Goal: Information Seeking & Learning: Learn about a topic

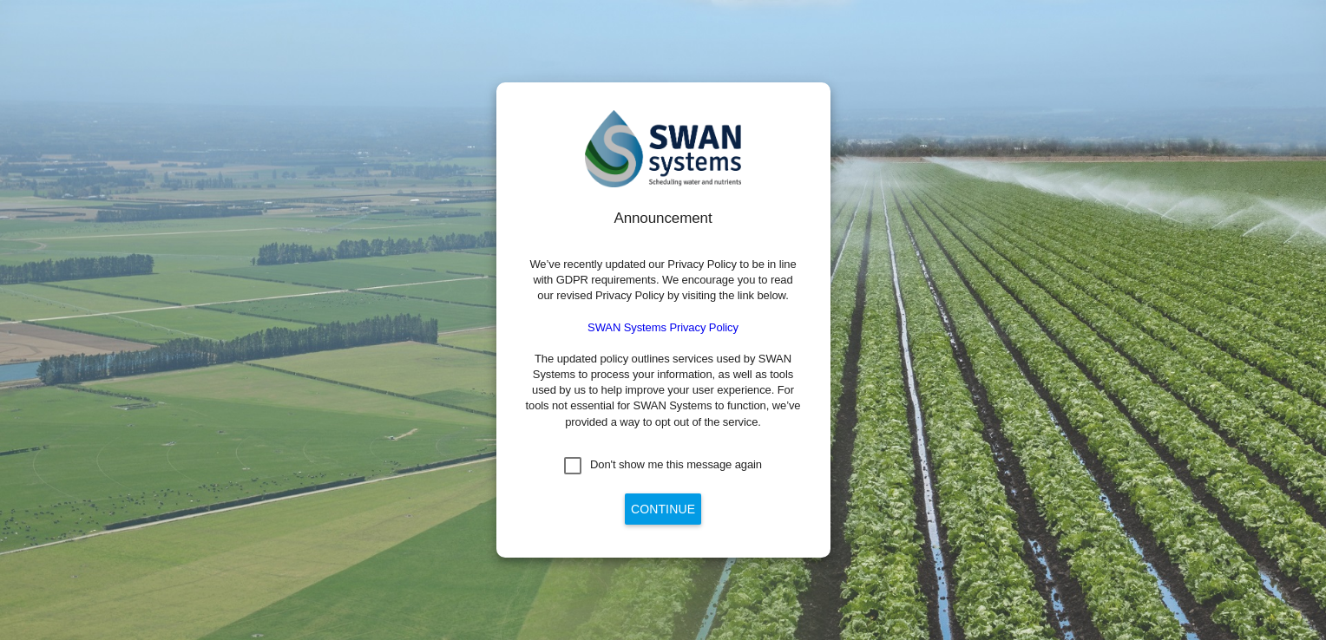
click at [573, 468] on div "Don't show me this message again" at bounding box center [572, 465] width 17 height 17
click at [656, 508] on button "Continue" at bounding box center [663, 509] width 76 height 31
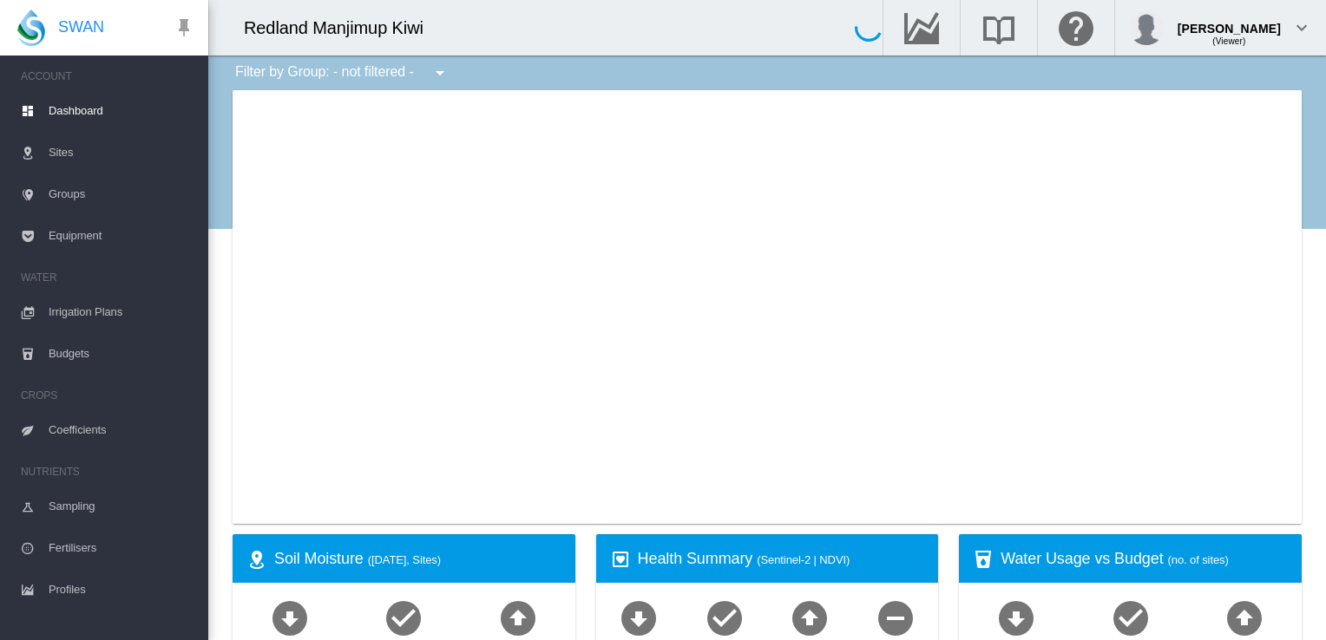
type input "**********"
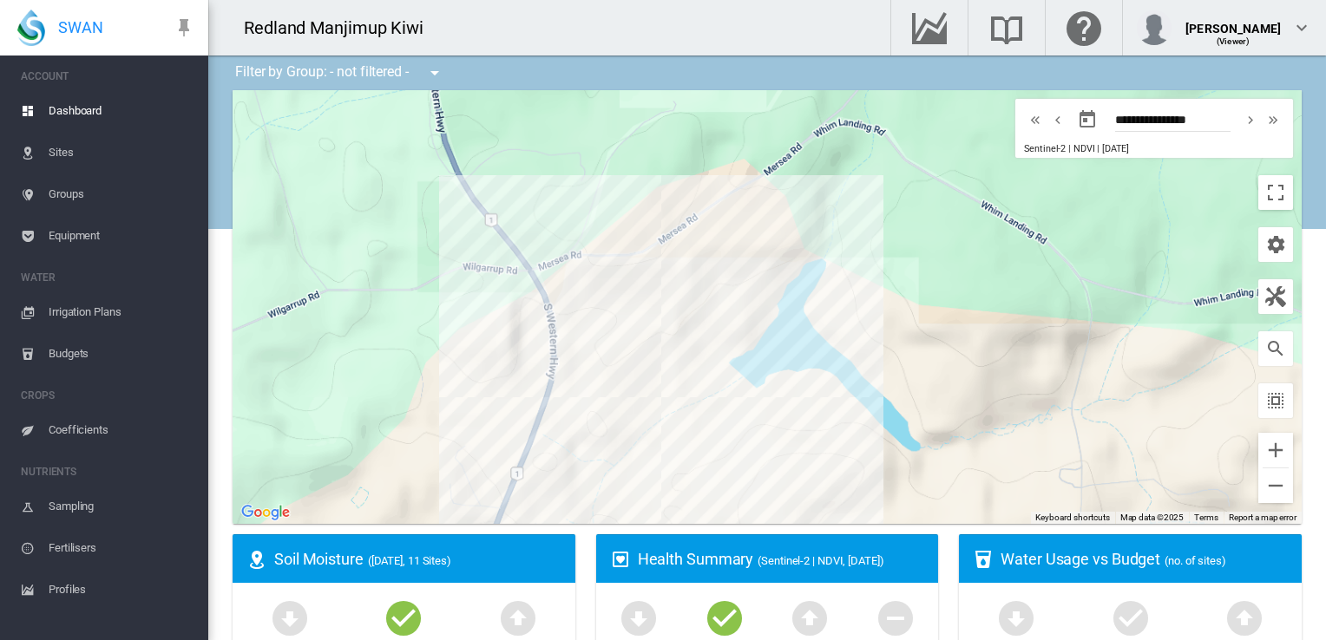
drag, startPoint x: 620, startPoint y: 255, endPoint x: 780, endPoint y: 304, distance: 167.1
click at [780, 304] on div at bounding box center [766, 307] width 1069 height 434
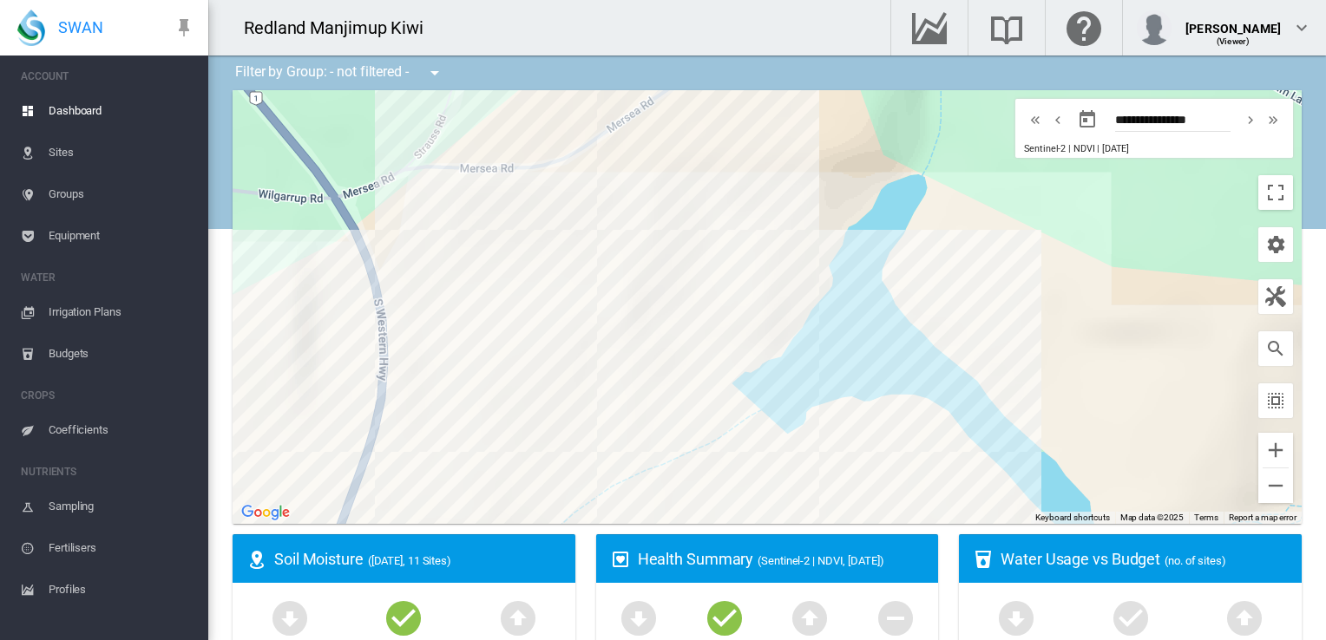
drag, startPoint x: 731, startPoint y: 343, endPoint x: 784, endPoint y: 305, distance: 64.7
click at [784, 305] on div at bounding box center [766, 307] width 1069 height 434
click at [611, 231] on div "Block 03 (6.43 Ha)" at bounding box center [766, 307] width 1069 height 434
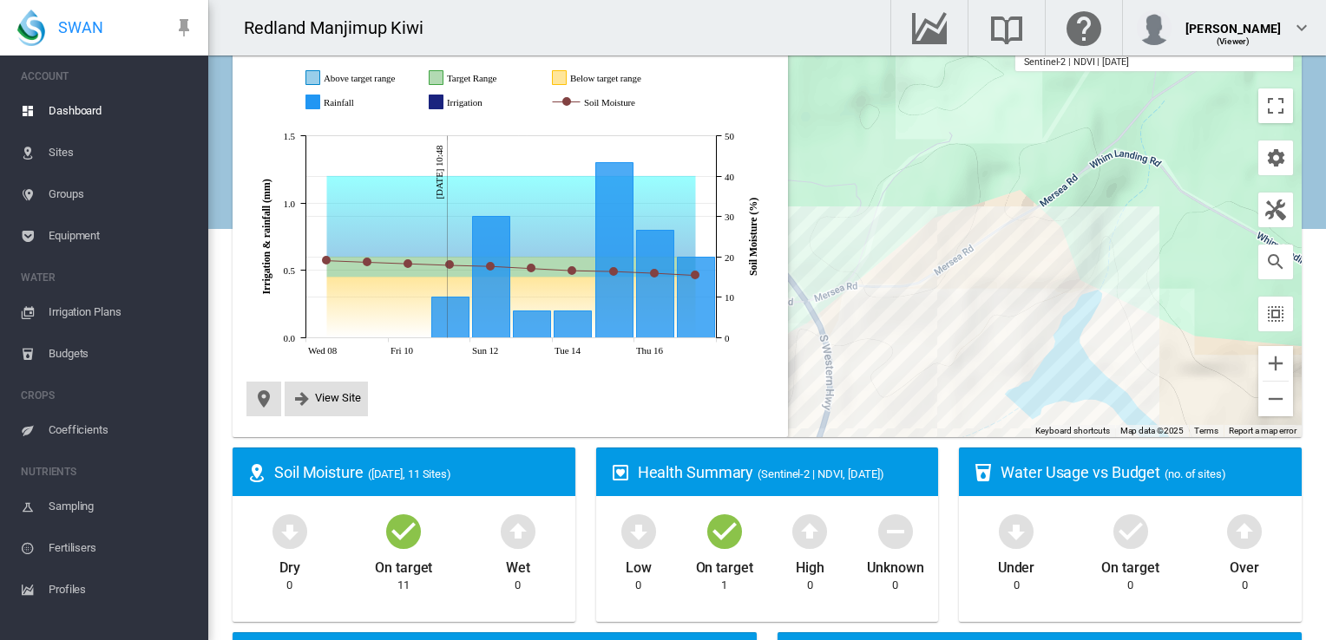
scroll to position [87, 0]
click at [824, 164] on div at bounding box center [766, 220] width 1069 height 434
click at [865, 327] on div "Block 01 (5.63 Ha)" at bounding box center [766, 220] width 1069 height 434
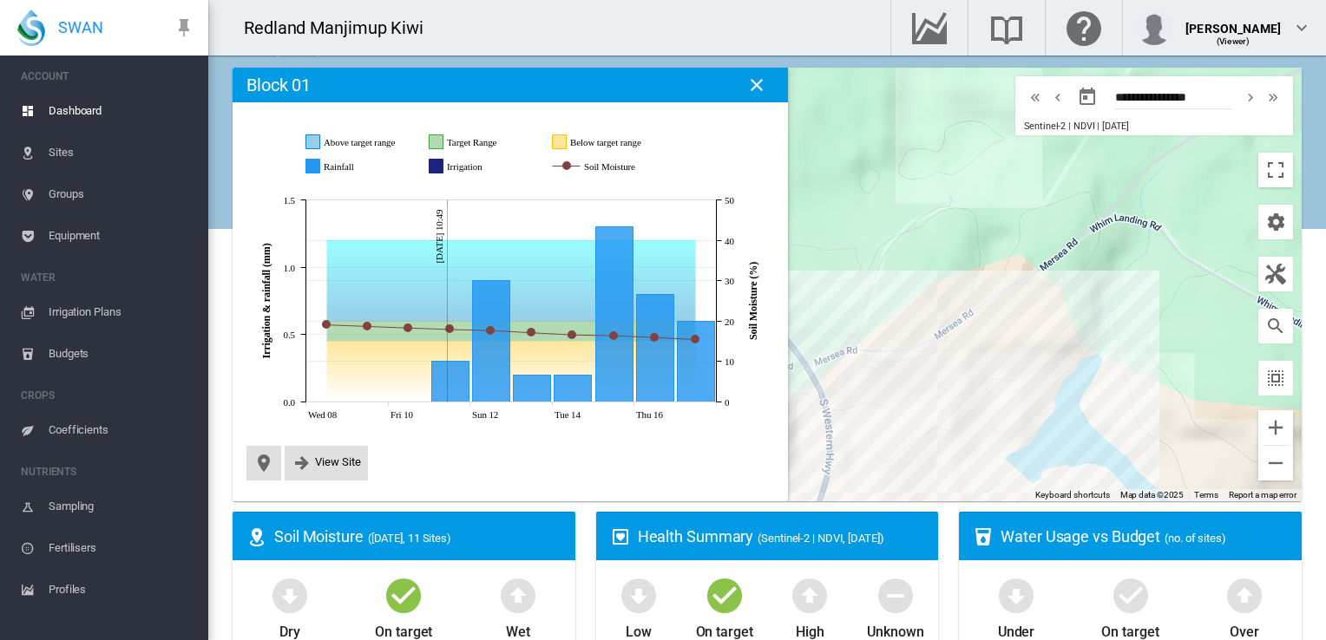
scroll to position [0, 0]
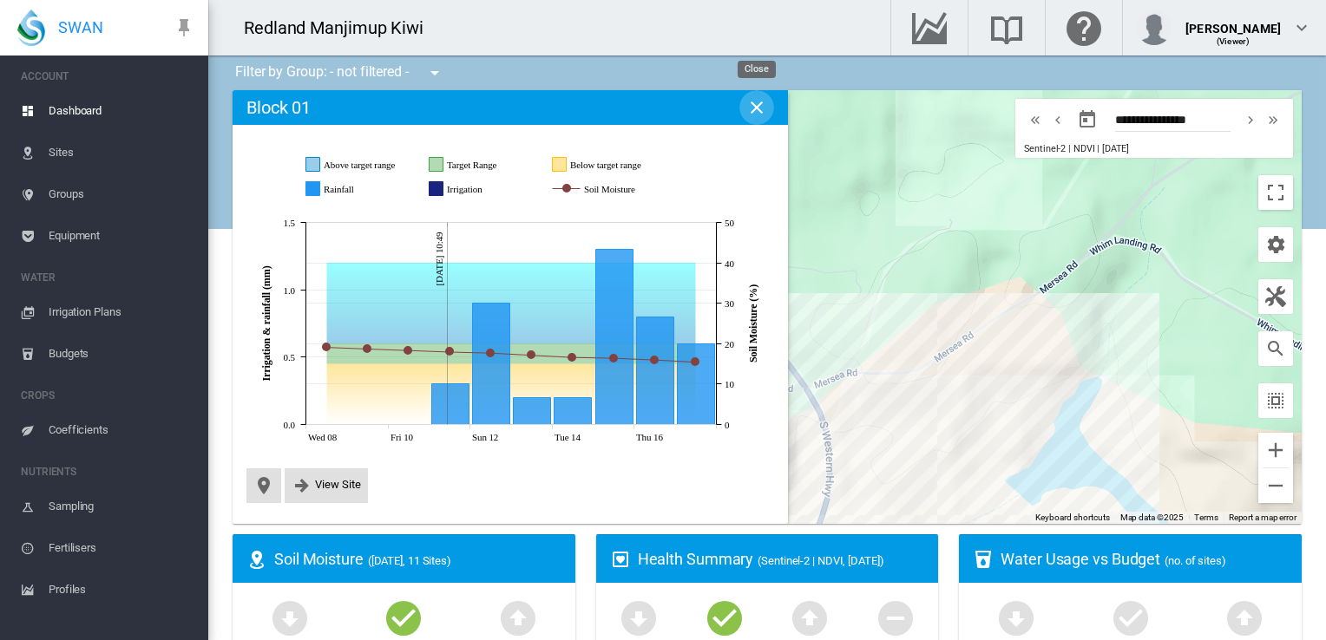
click at [750, 110] on md-icon "icon-close" at bounding box center [756, 107] width 21 height 21
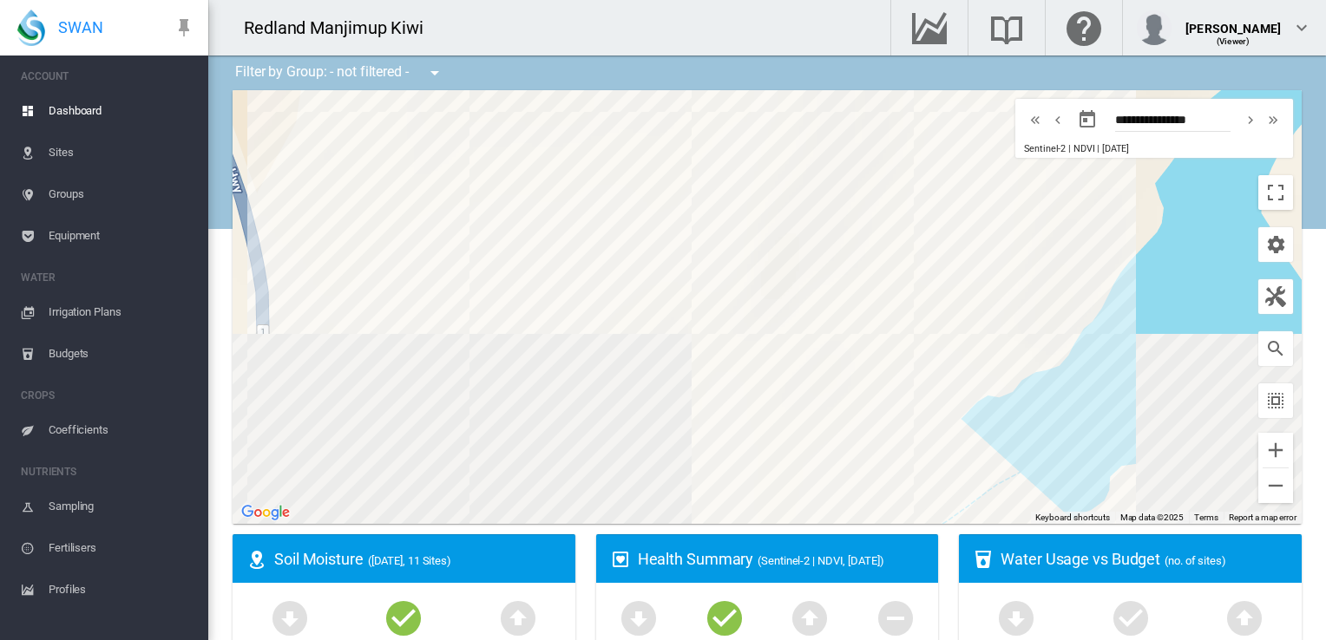
drag, startPoint x: 1093, startPoint y: 397, endPoint x: 1057, endPoint y: 156, distance: 243.8
click at [1057, 156] on div "Site Health Indexes - × Name of current Site Health Area in chart. Click on a d…" at bounding box center [766, 307] width 1069 height 434
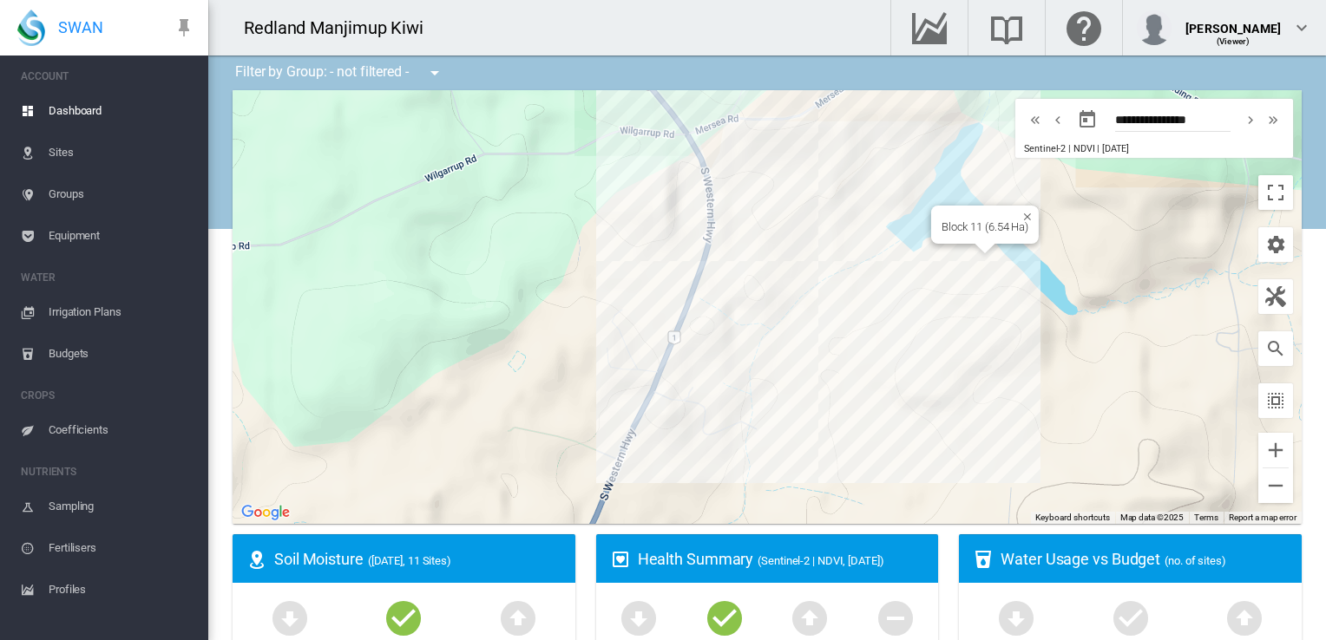
click at [925, 258] on div "Block 11 (6.54 Ha)" at bounding box center [766, 307] width 1069 height 434
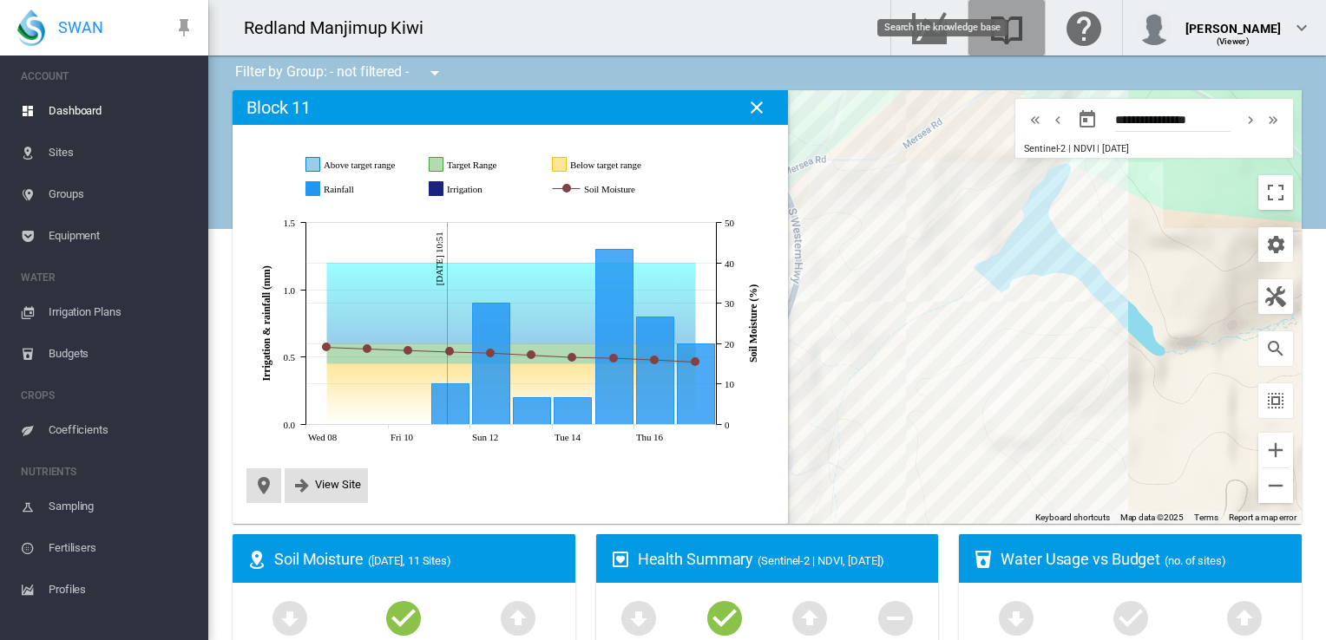
click at [1027, 37] on md-icon "Search the knowledge base" at bounding box center [1006, 27] width 42 height 21
click at [108, 313] on span "Irrigation Plans" at bounding box center [122, 312] width 146 height 42
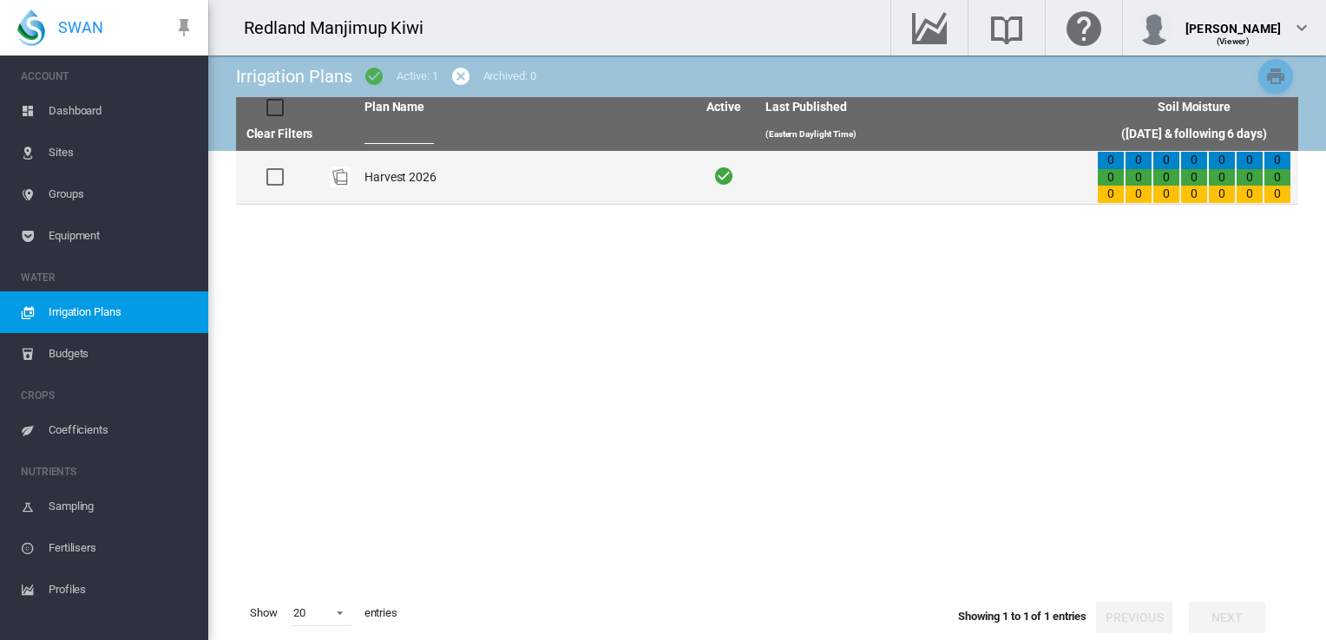
click at [378, 175] on td "Harvest 2026" at bounding box center [522, 177] width 331 height 53
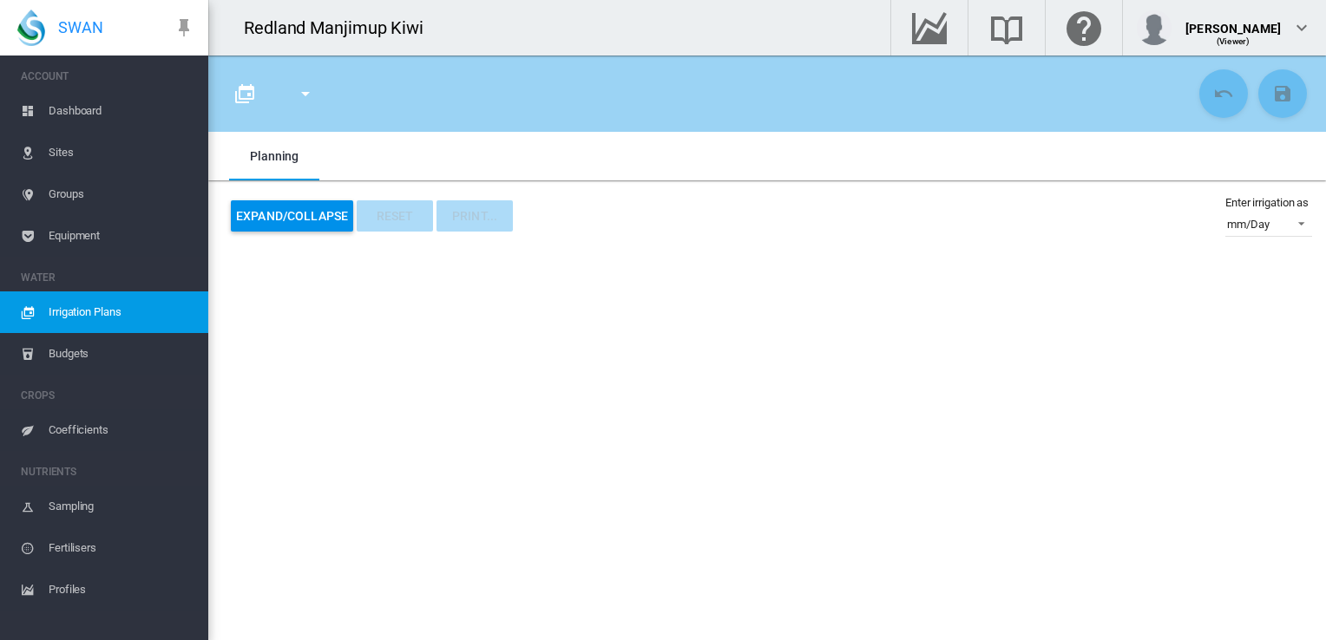
click at [307, 90] on md-icon "icon-menu-down" at bounding box center [305, 93] width 21 height 21
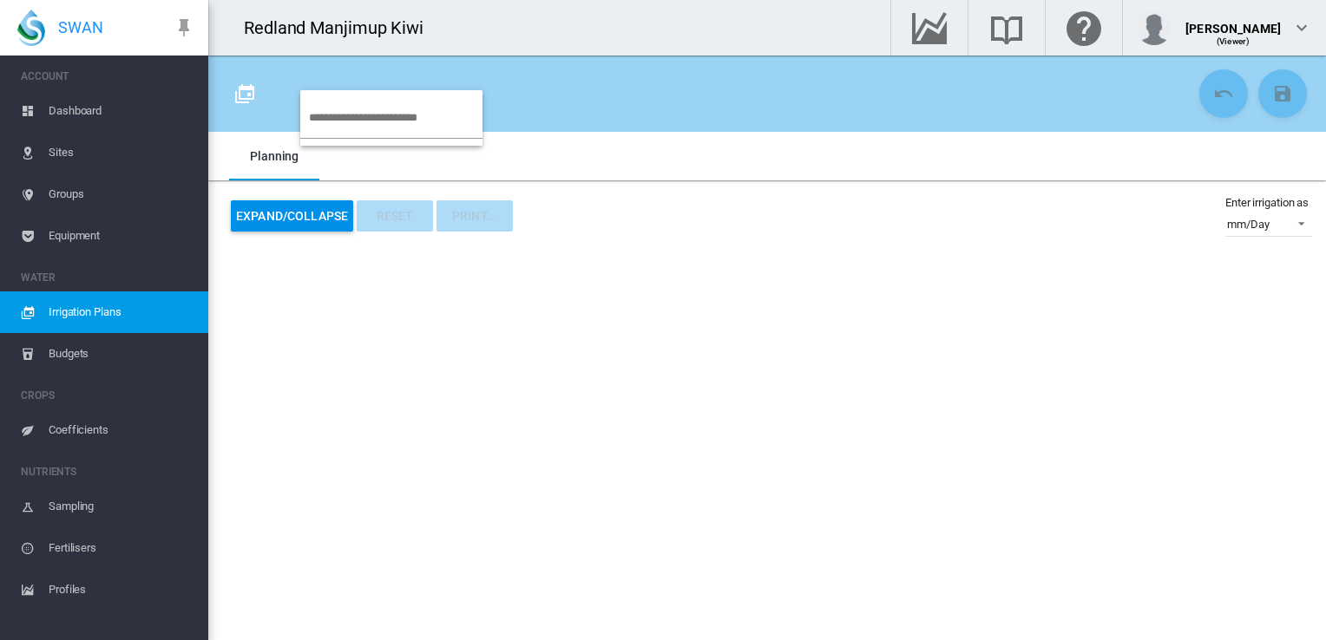
click at [602, 91] on md-backdrop at bounding box center [663, 320] width 1326 height 640
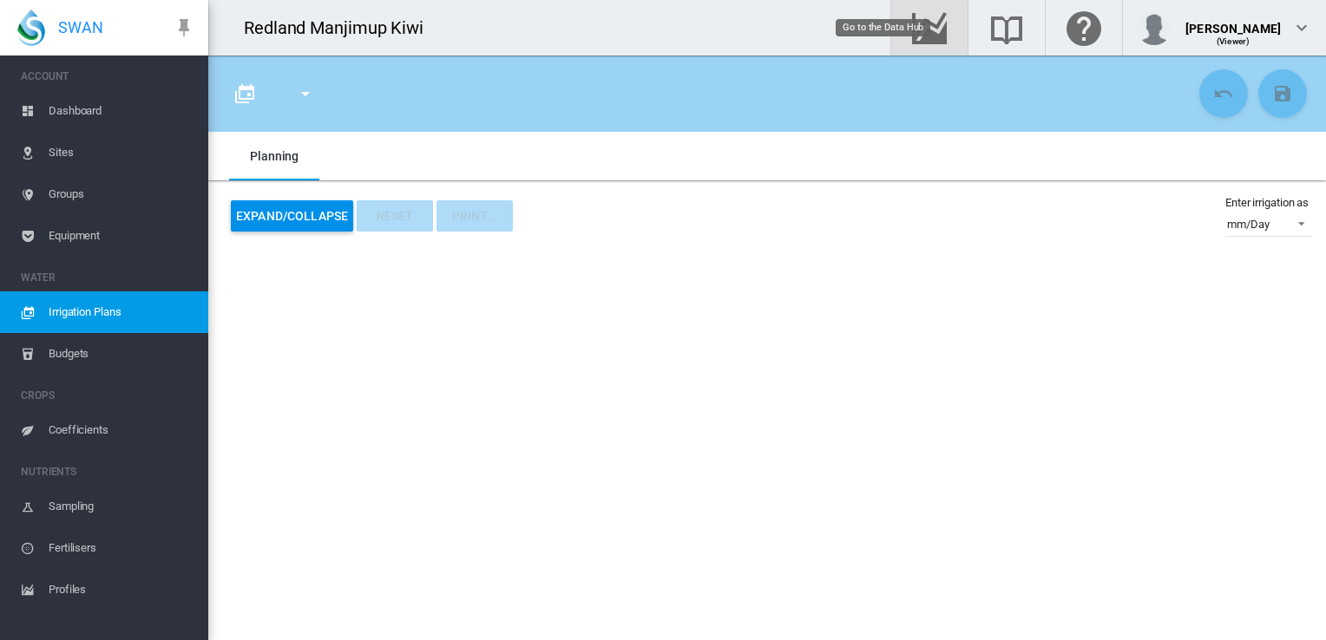
click at [950, 29] on md-icon "Go to the Data Hub" at bounding box center [929, 27] width 42 height 21
click at [97, 109] on span "Dashboard" at bounding box center [122, 111] width 146 height 42
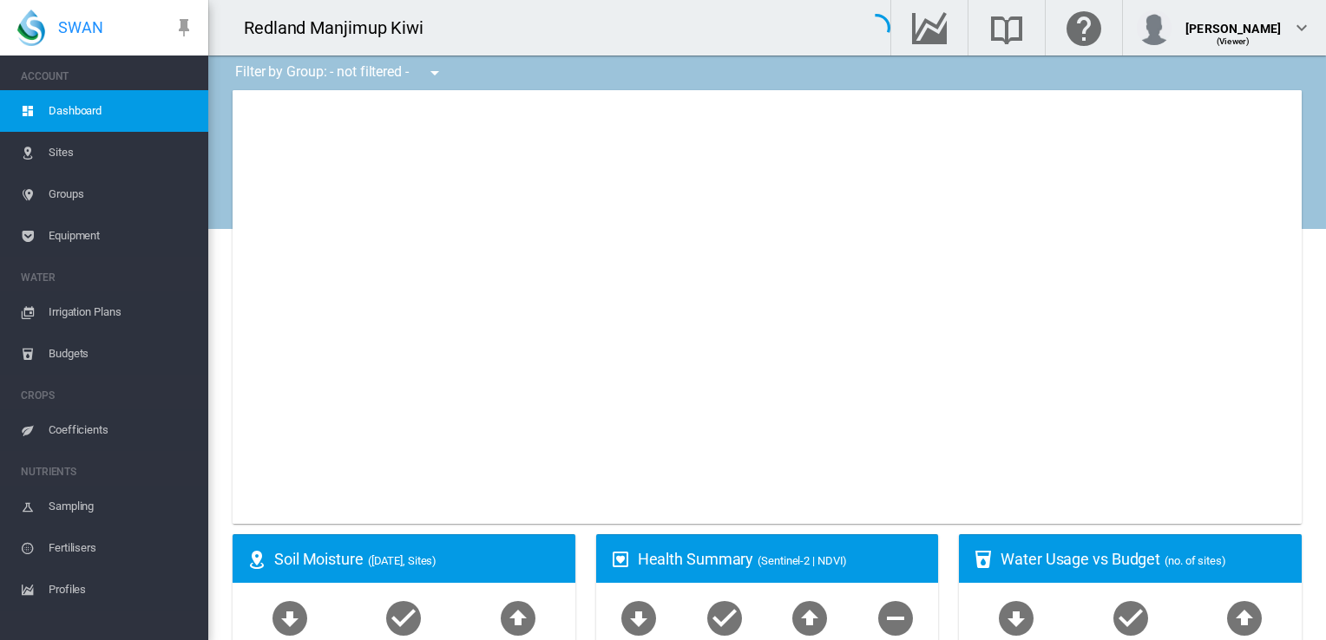
type input "**********"
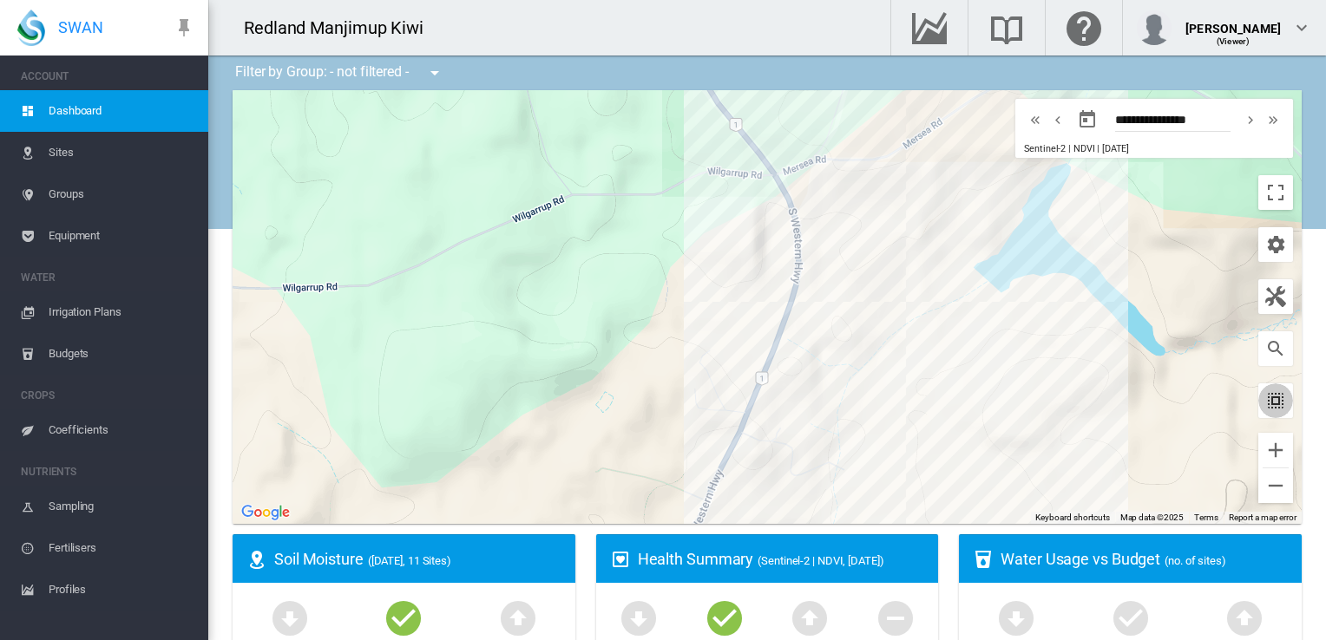
click at [1265, 409] on md-icon "icon-select-all" at bounding box center [1275, 400] width 21 height 21
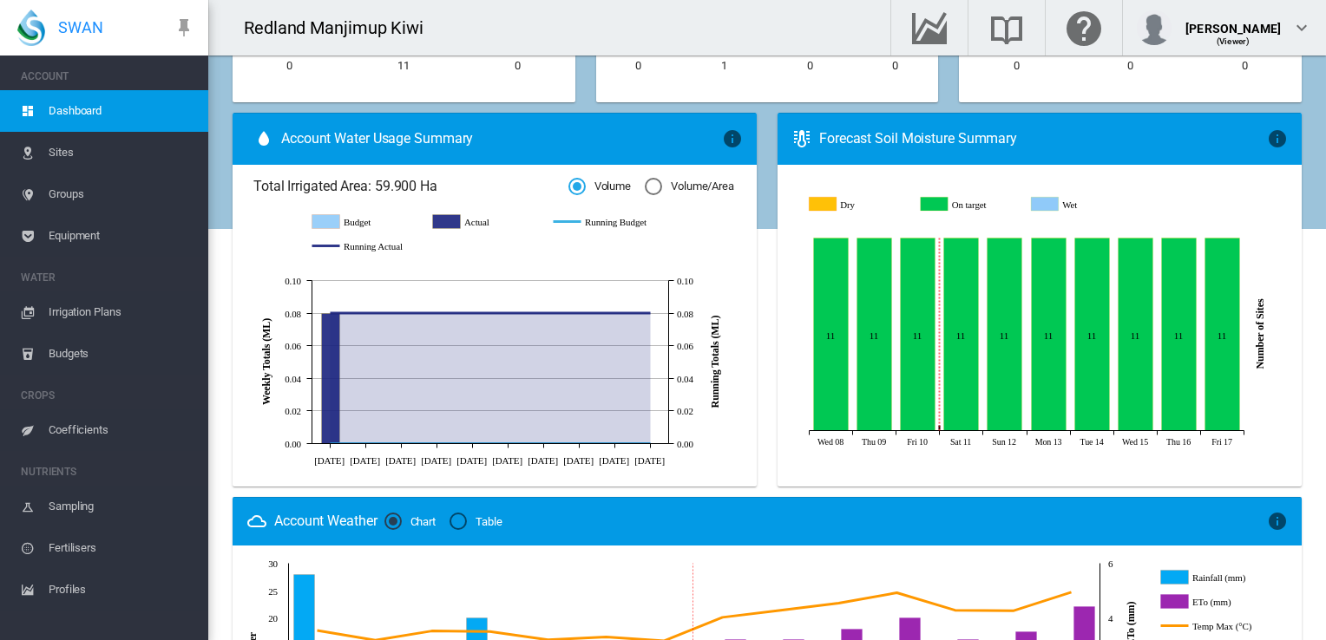
scroll to position [607, 0]
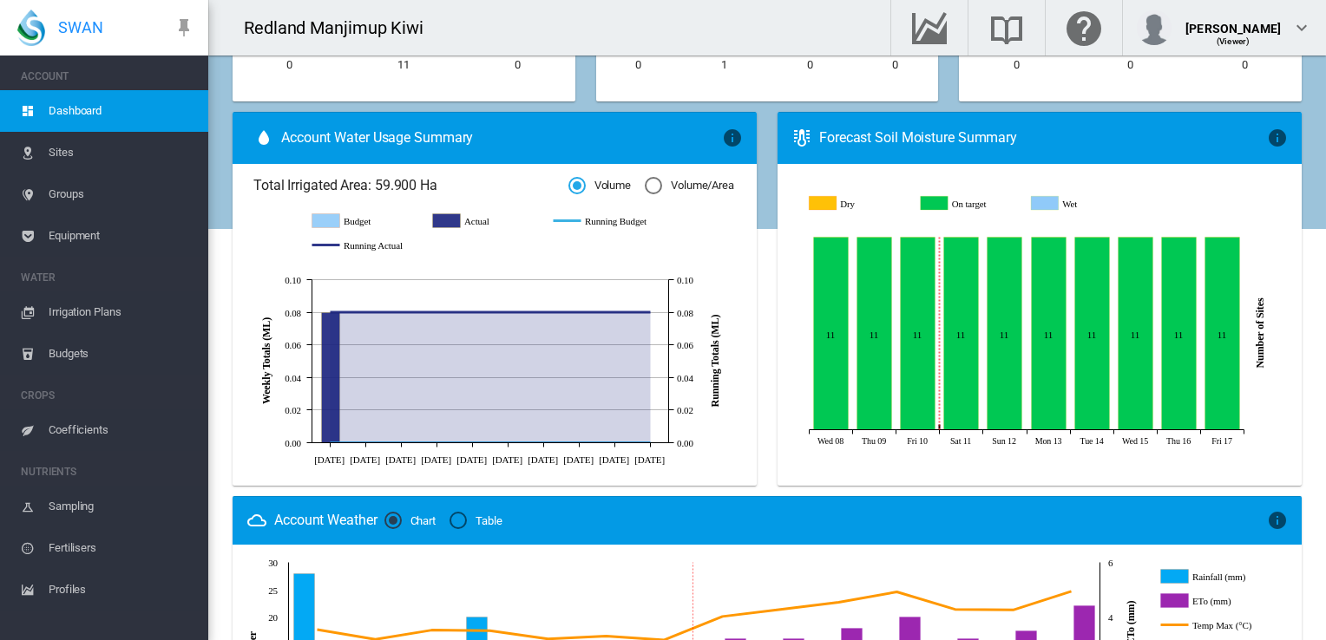
click at [70, 235] on span "Equipment" at bounding box center [122, 236] width 146 height 42
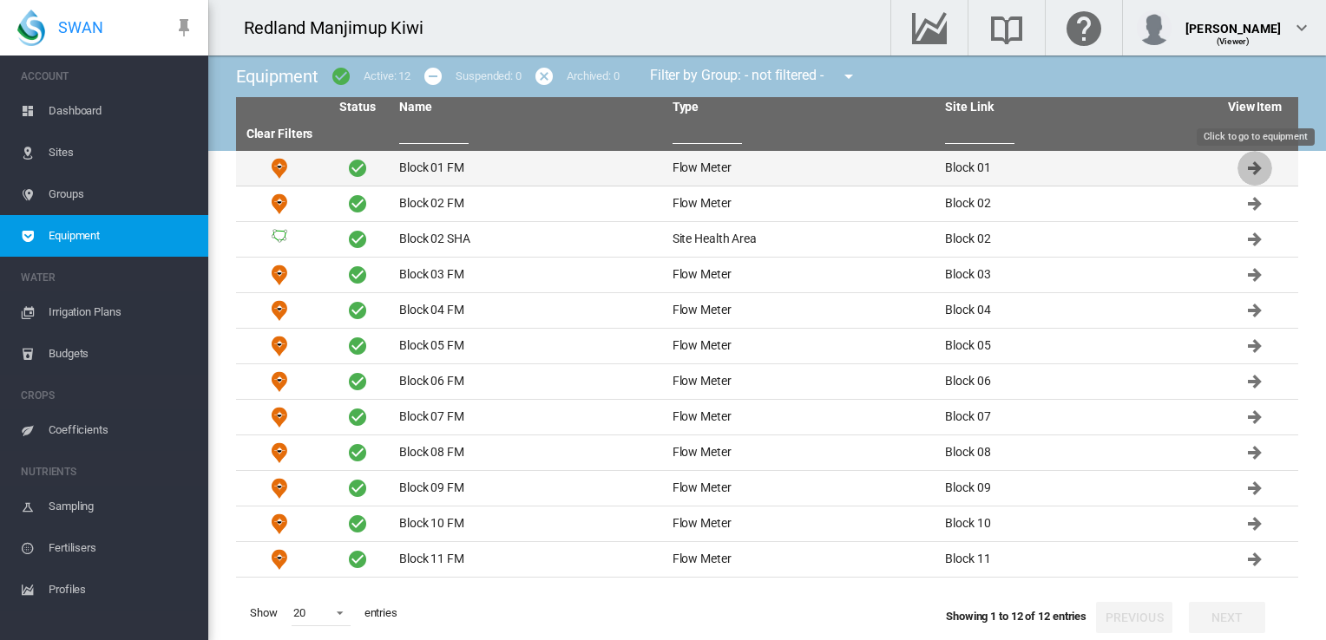
click at [1253, 168] on md-icon "Click to go to equipment" at bounding box center [1254, 168] width 21 height 21
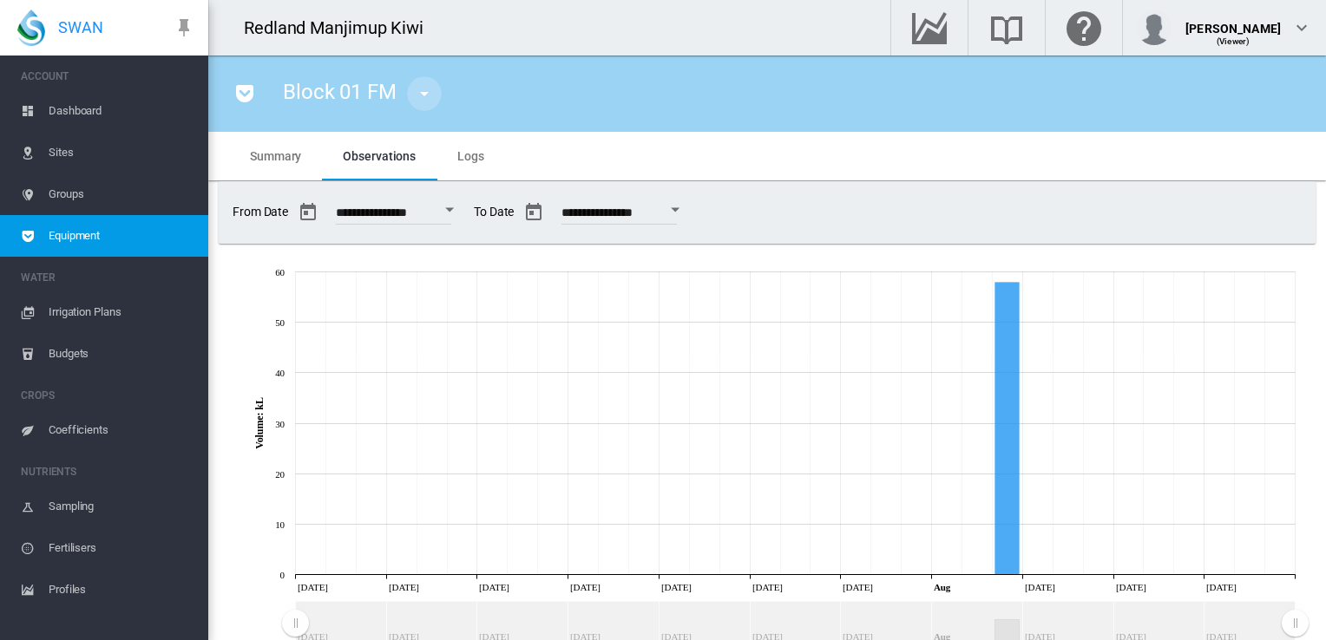
click at [426, 95] on md-icon "icon-menu-down" at bounding box center [424, 93] width 21 height 21
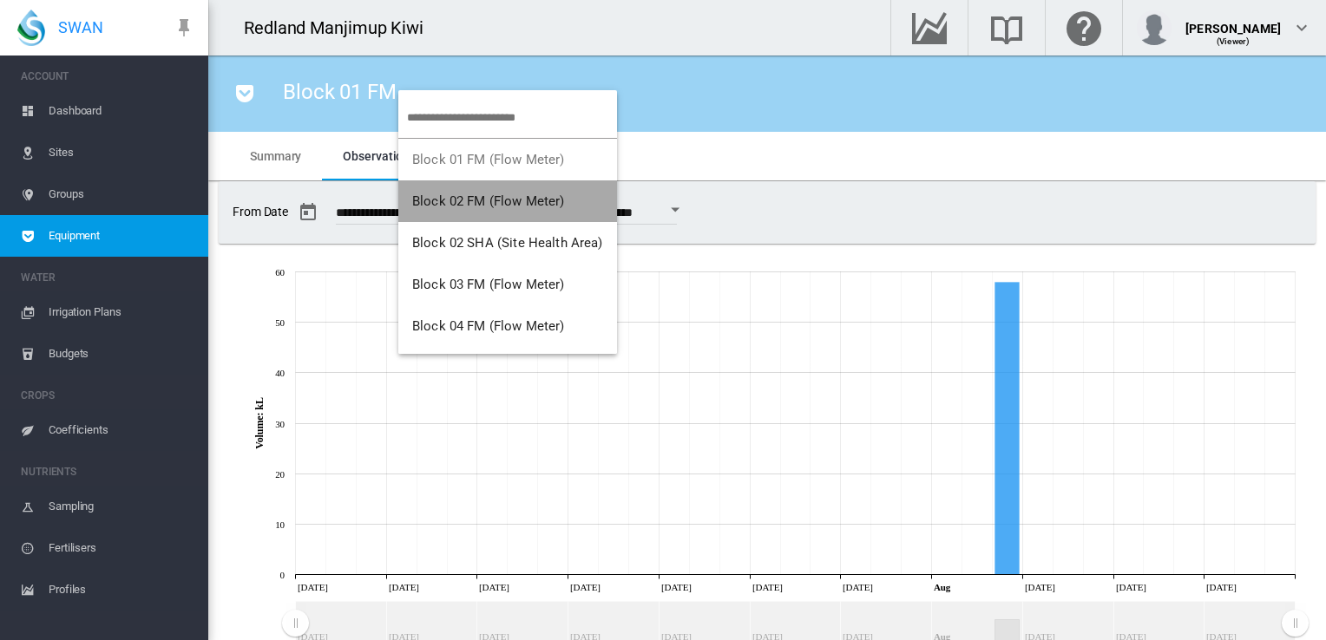
click at [545, 210] on button "Block 02 FM (Flow Meter)" at bounding box center [507, 201] width 219 height 42
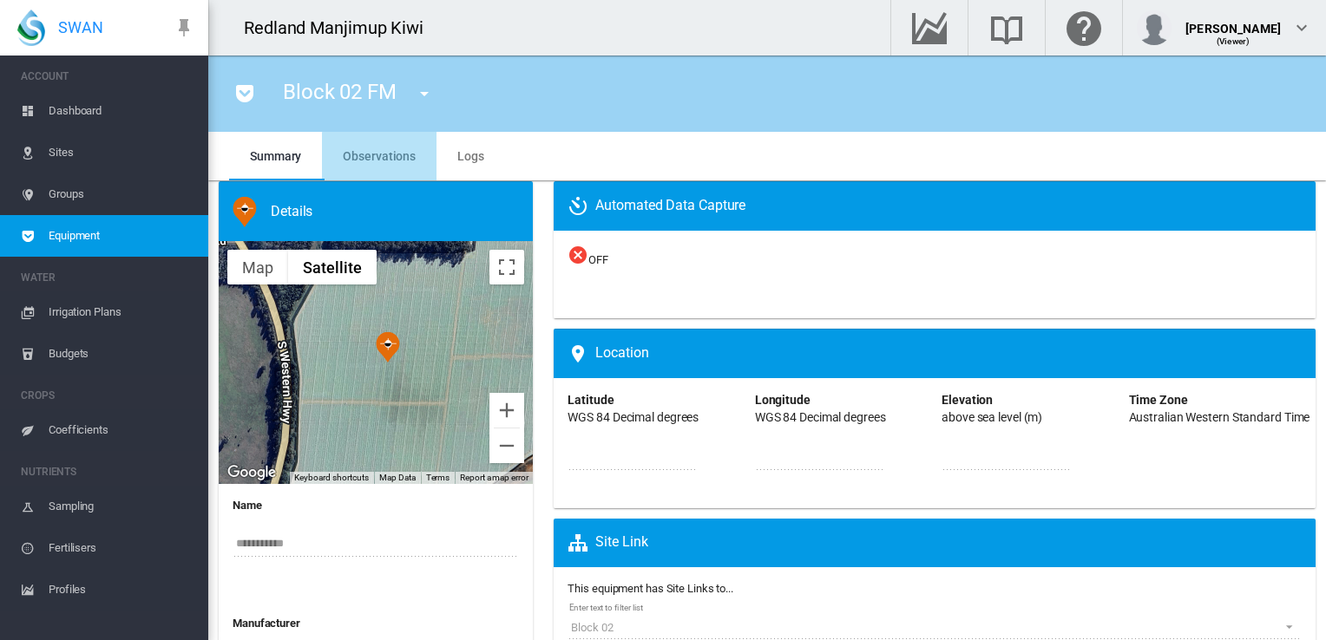
click at [382, 161] on span "Observations" at bounding box center [379, 156] width 73 height 14
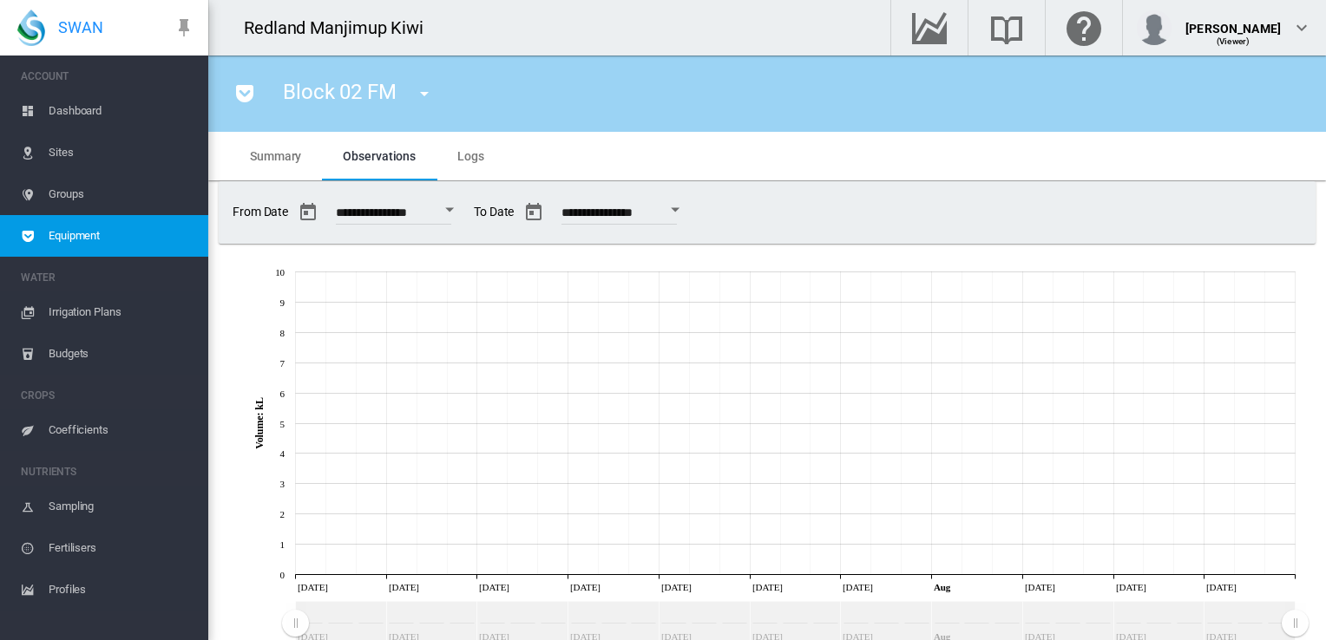
click at [465, 160] on span "Logs" at bounding box center [470, 156] width 27 height 14
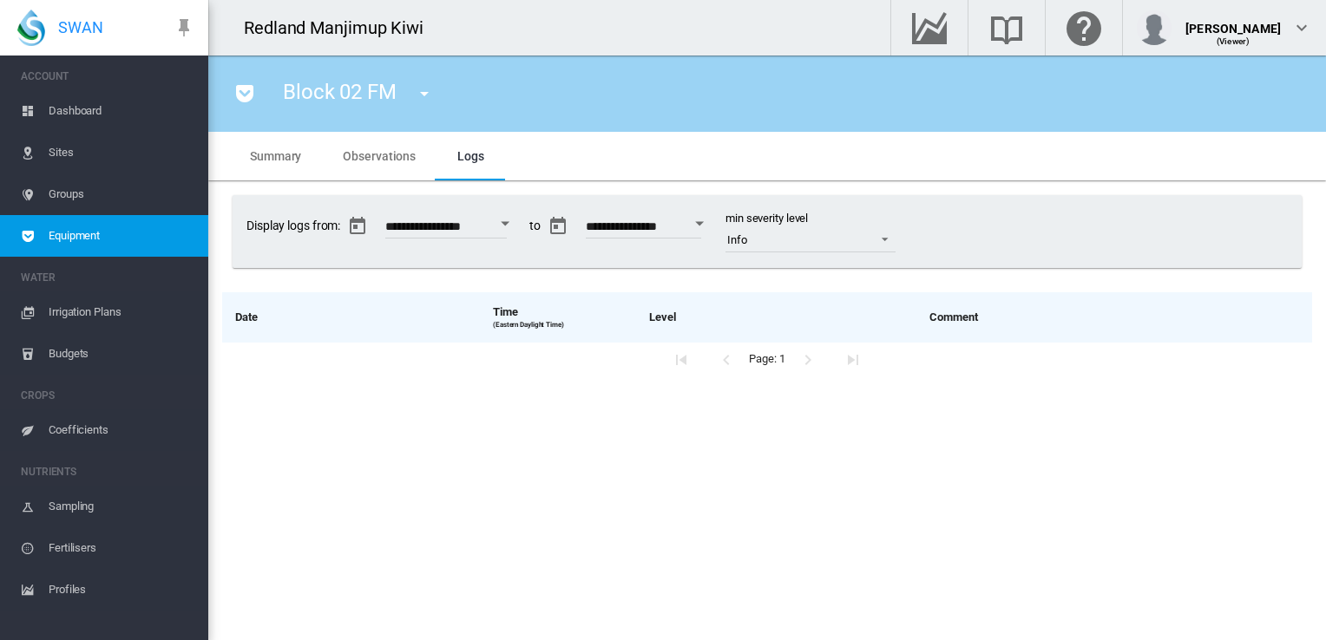
click at [282, 151] on span "Summary" at bounding box center [275, 156] width 51 height 14
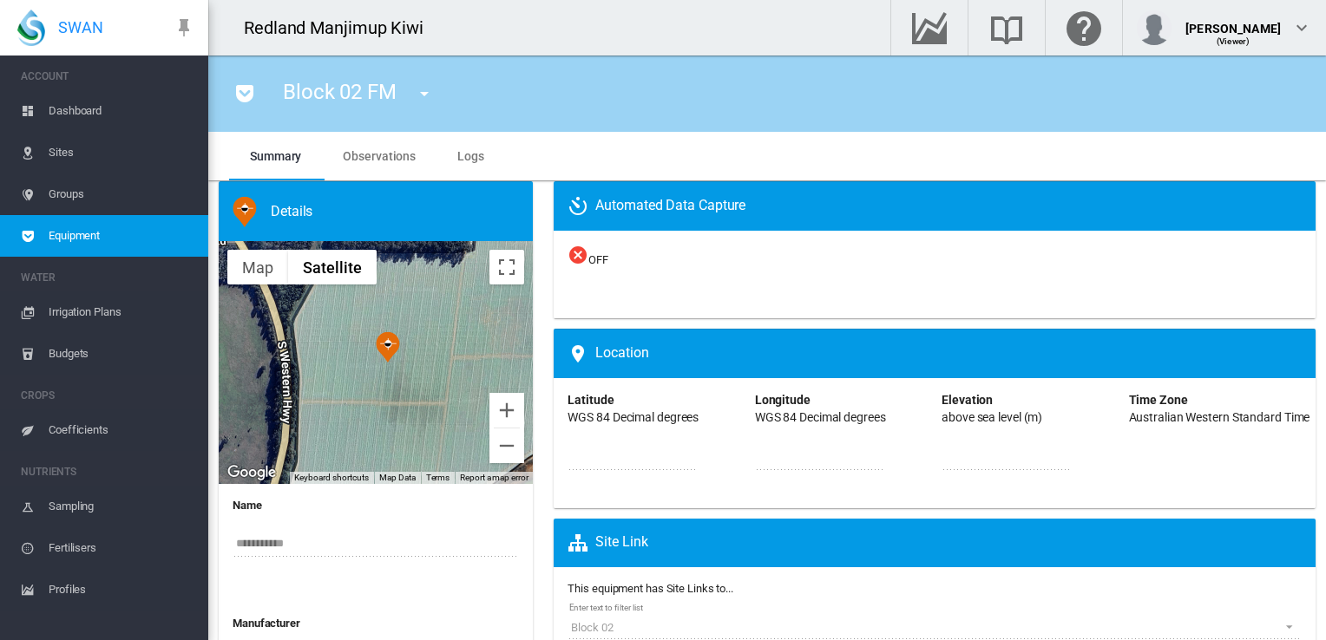
click at [424, 94] on md-icon "icon-menu-down" at bounding box center [424, 93] width 21 height 21
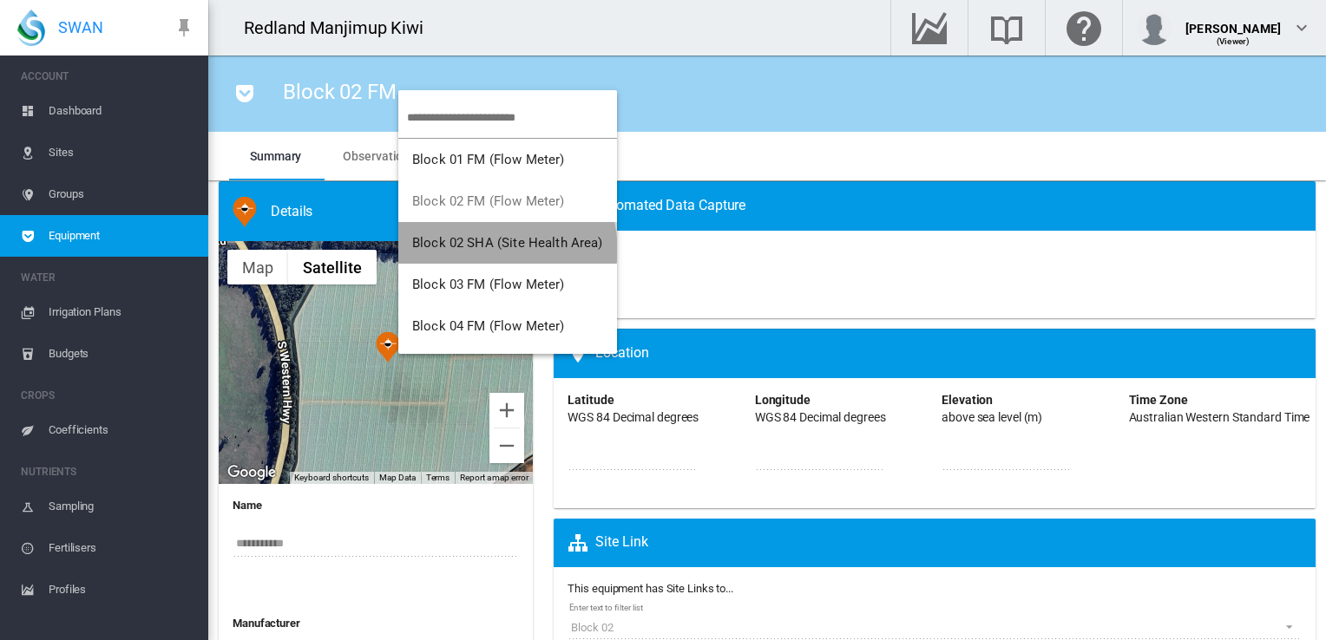
click at [494, 249] on span "Block 02 SHA (Site Health Area)" at bounding box center [507, 243] width 191 height 16
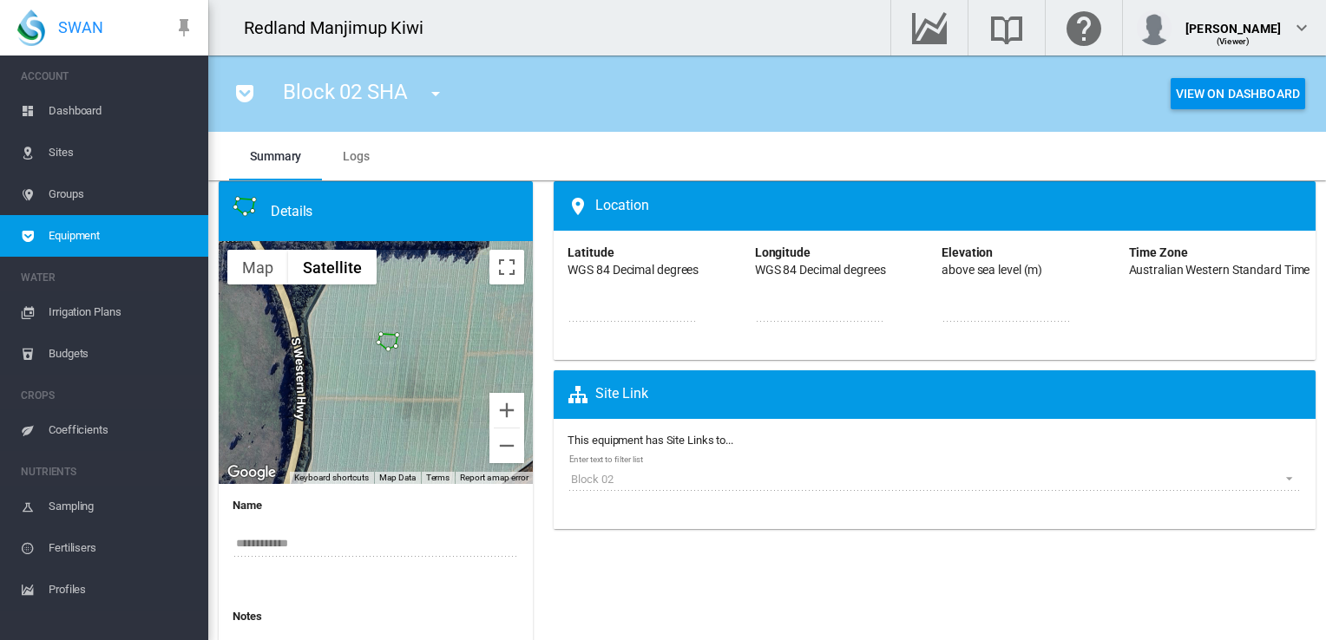
click at [1206, 96] on button "View On Dashboard" at bounding box center [1237, 93] width 134 height 31
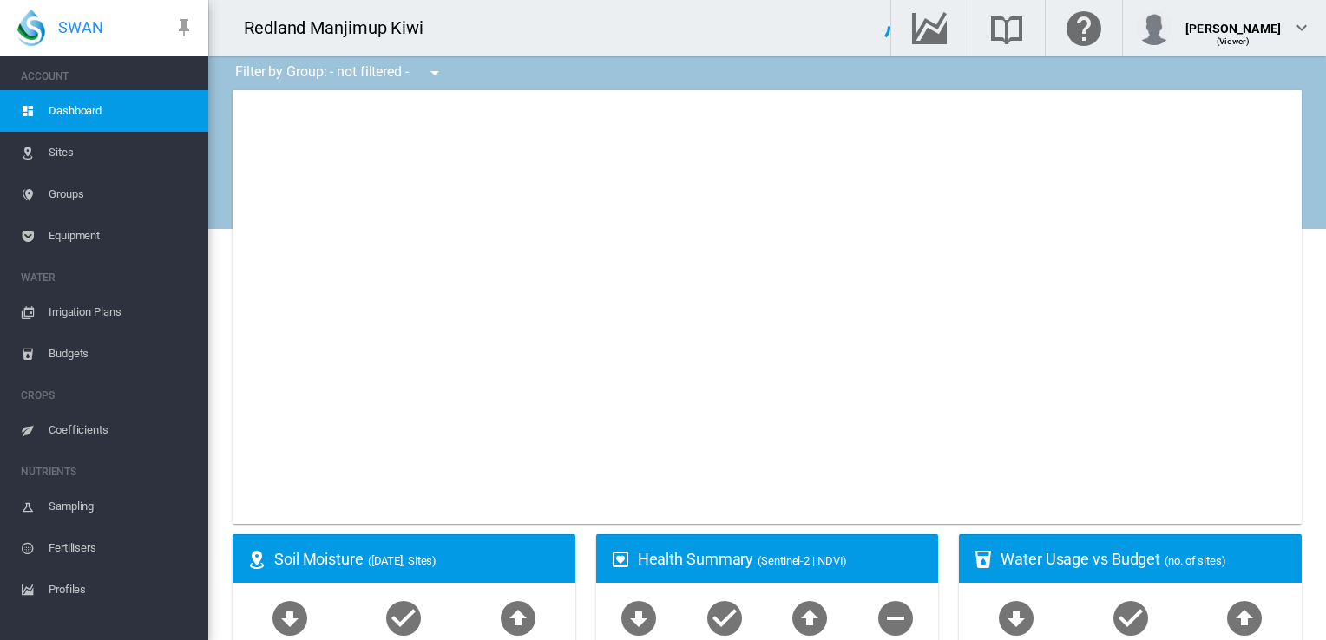
type input "**********"
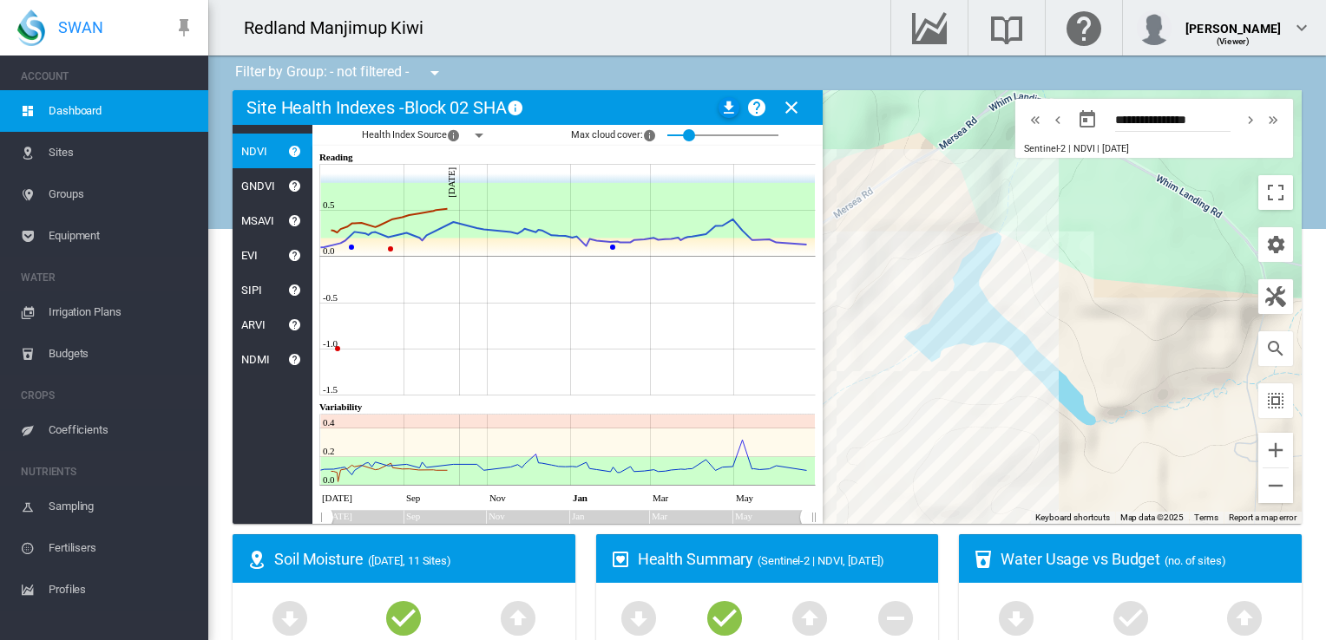
click at [792, 109] on md-icon "icon-close" at bounding box center [791, 107] width 21 height 21
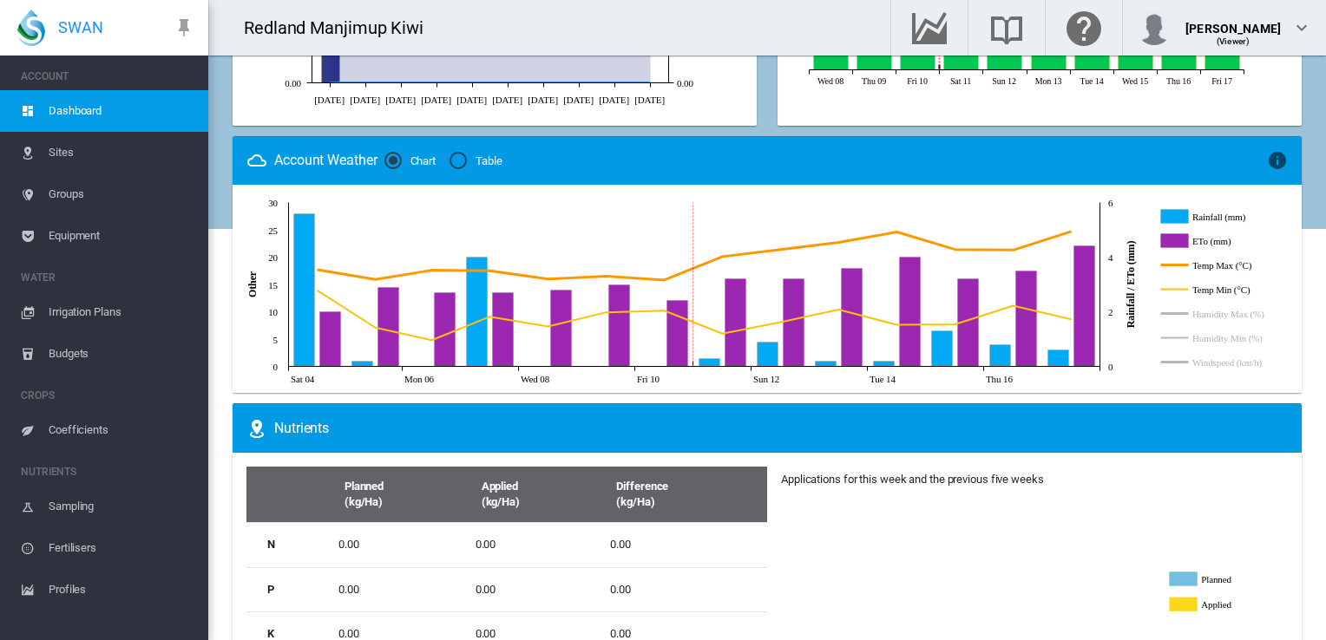
scroll to position [1041, 0]
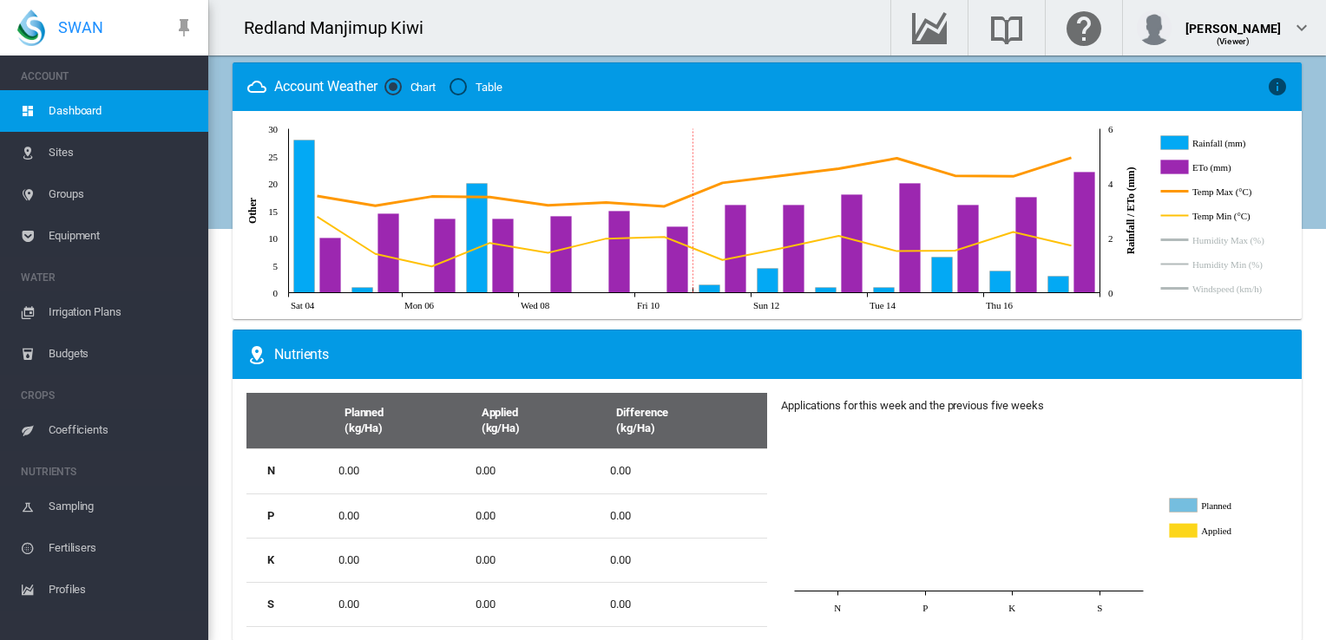
click at [94, 430] on span "Coefficients" at bounding box center [122, 430] width 146 height 42
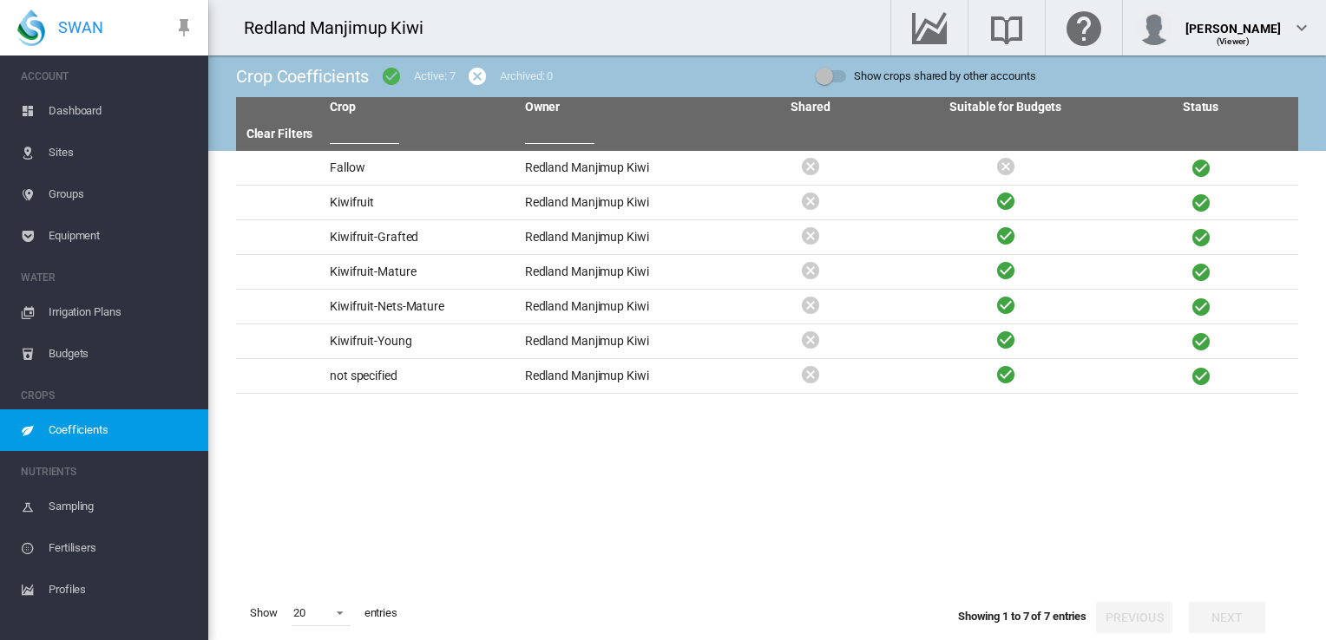
click at [89, 548] on span "Fertilisers" at bounding box center [122, 548] width 146 height 42
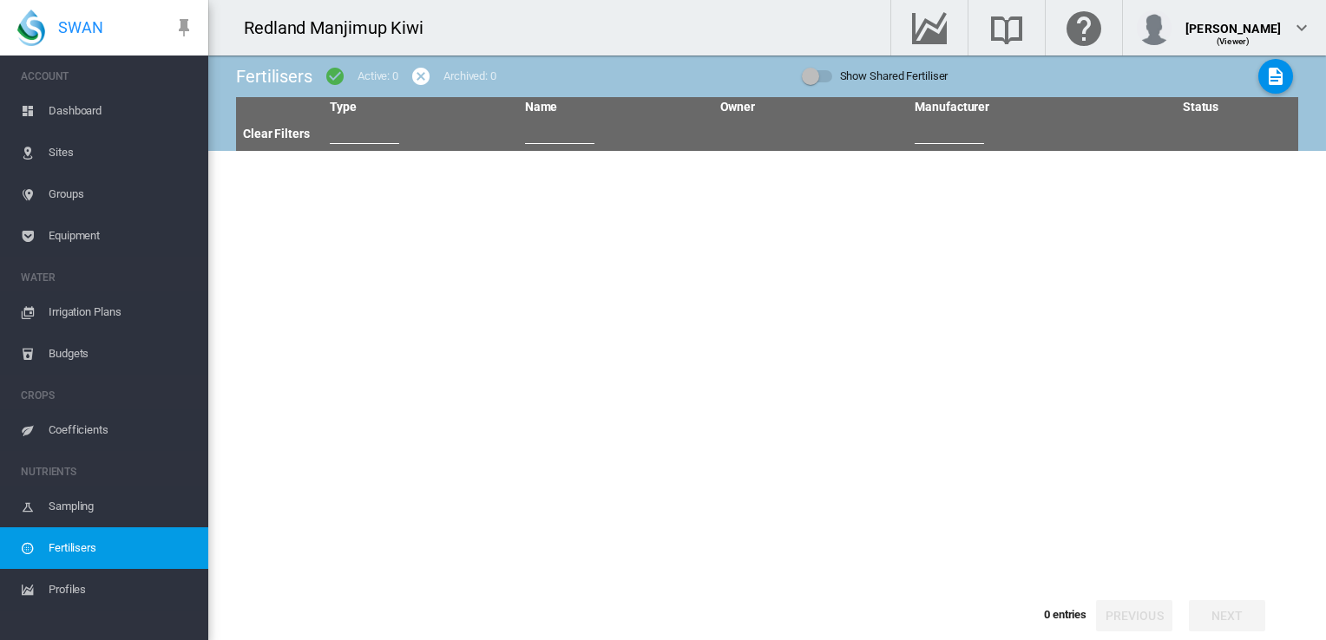
click at [95, 111] on span "Dashboard" at bounding box center [122, 111] width 146 height 42
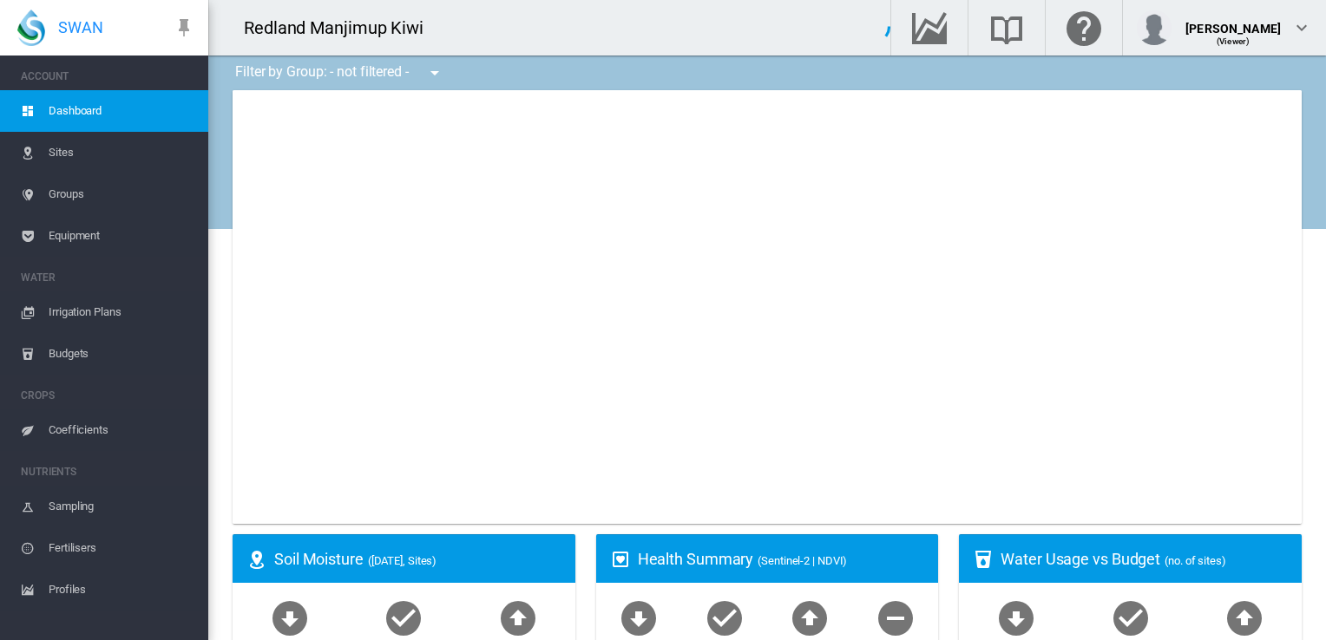
type input "**********"
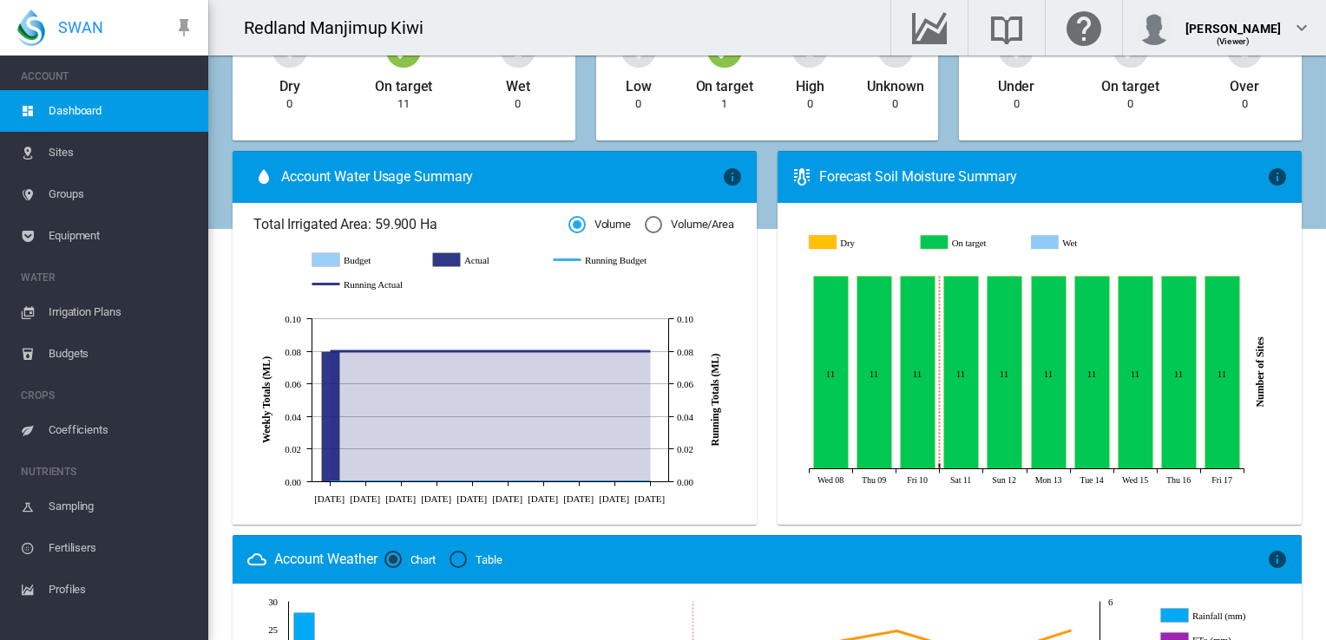
scroll to position [560, 0]
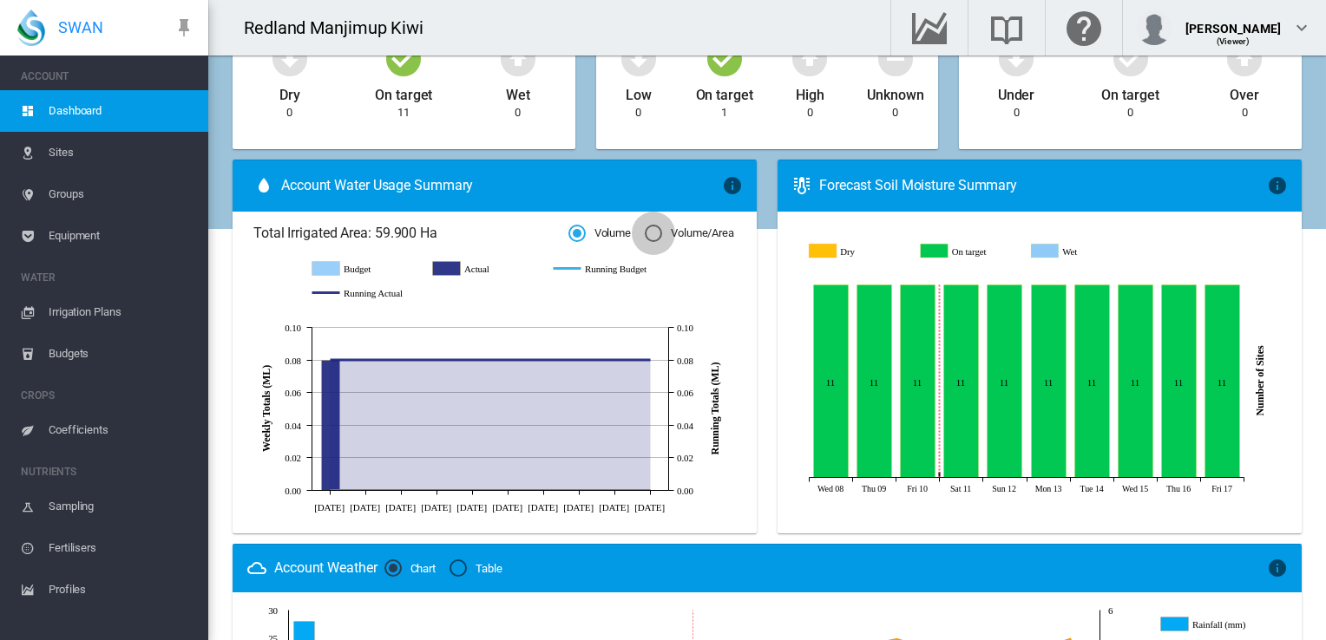
click at [647, 227] on div "Volume/Area" at bounding box center [653, 233] width 17 height 17
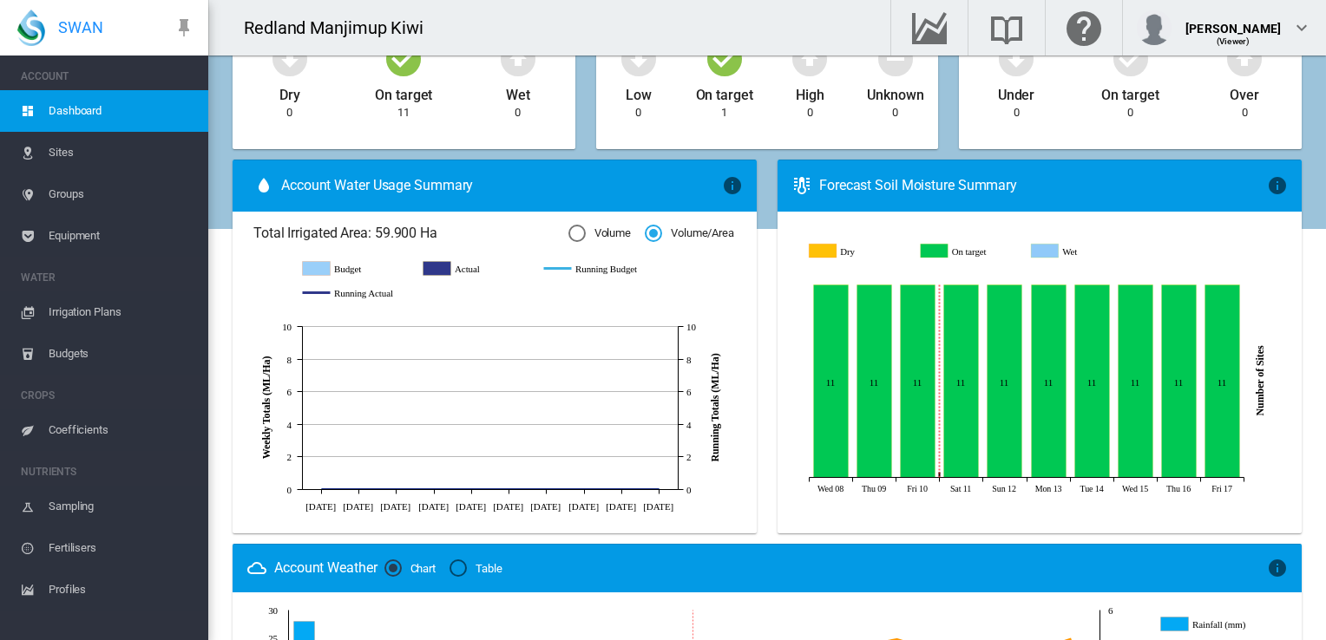
click at [568, 231] on div "Volume" at bounding box center [576, 233] width 17 height 17
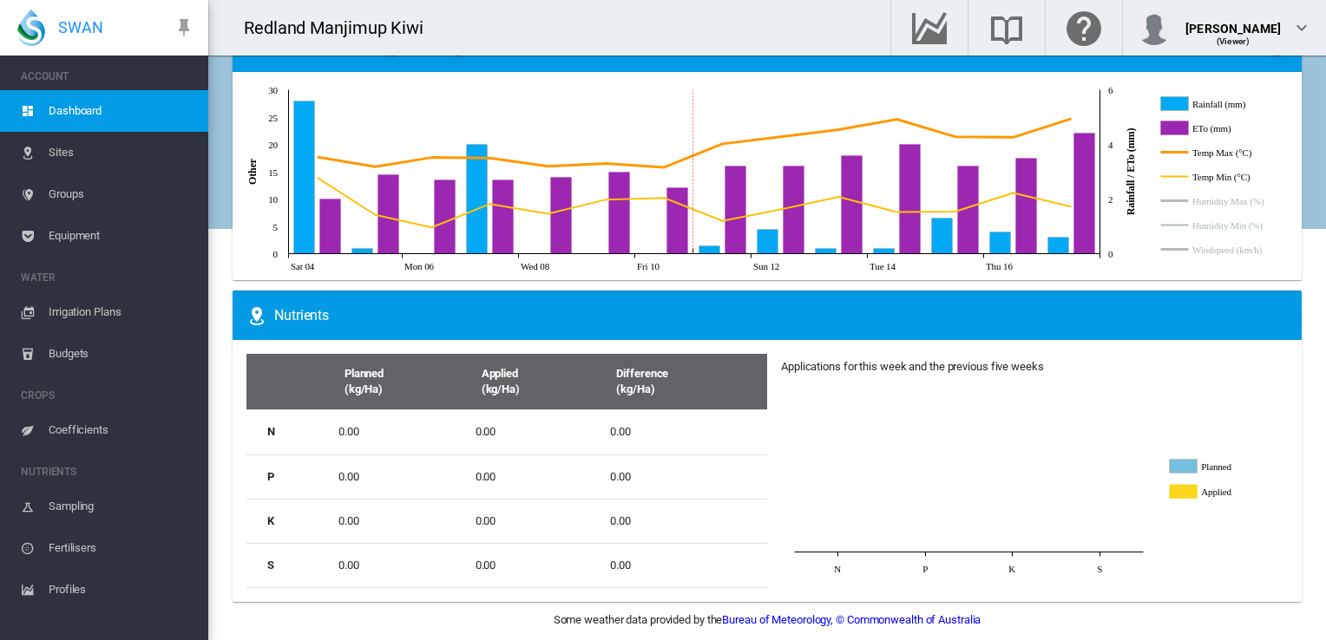
scroll to position [993, 0]
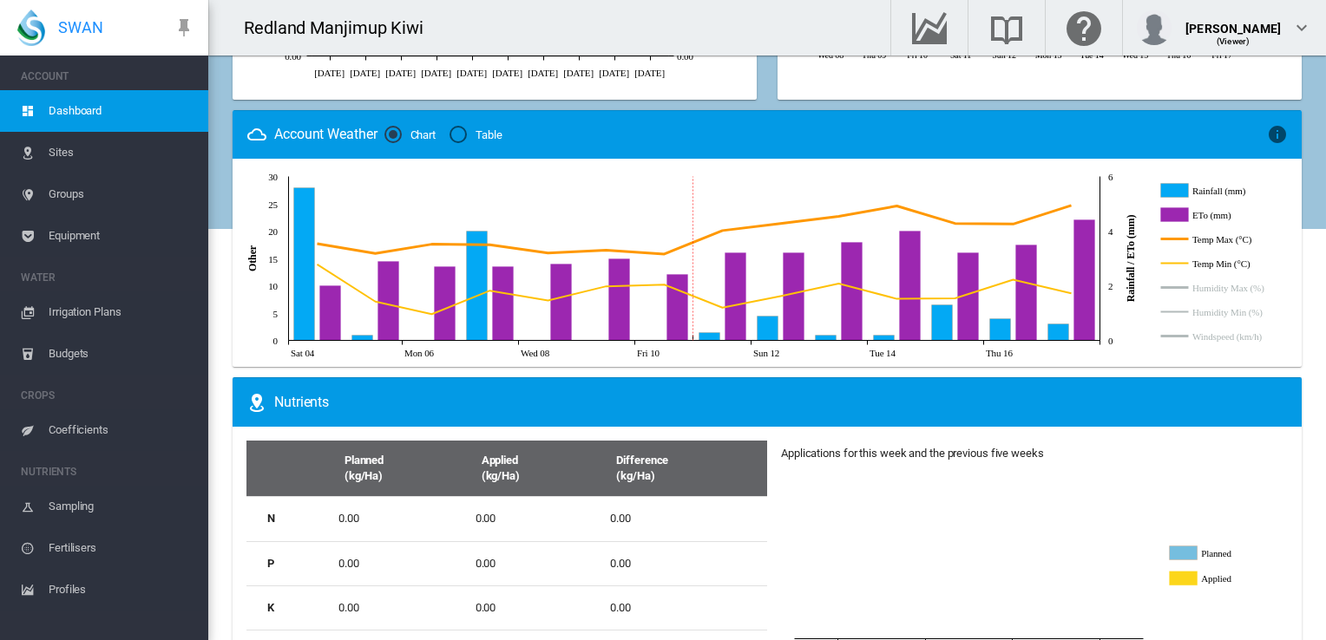
click at [457, 128] on div "Table" at bounding box center [457, 134] width 17 height 17
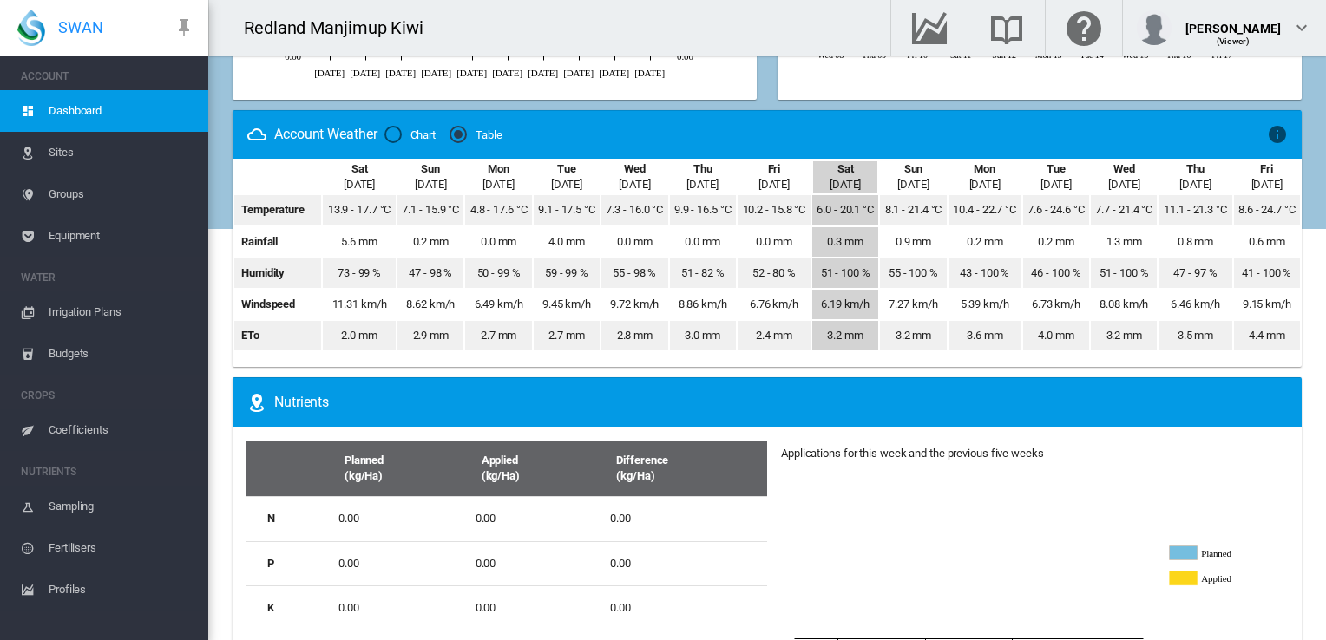
click at [390, 134] on div "Chart" at bounding box center [392, 134] width 17 height 17
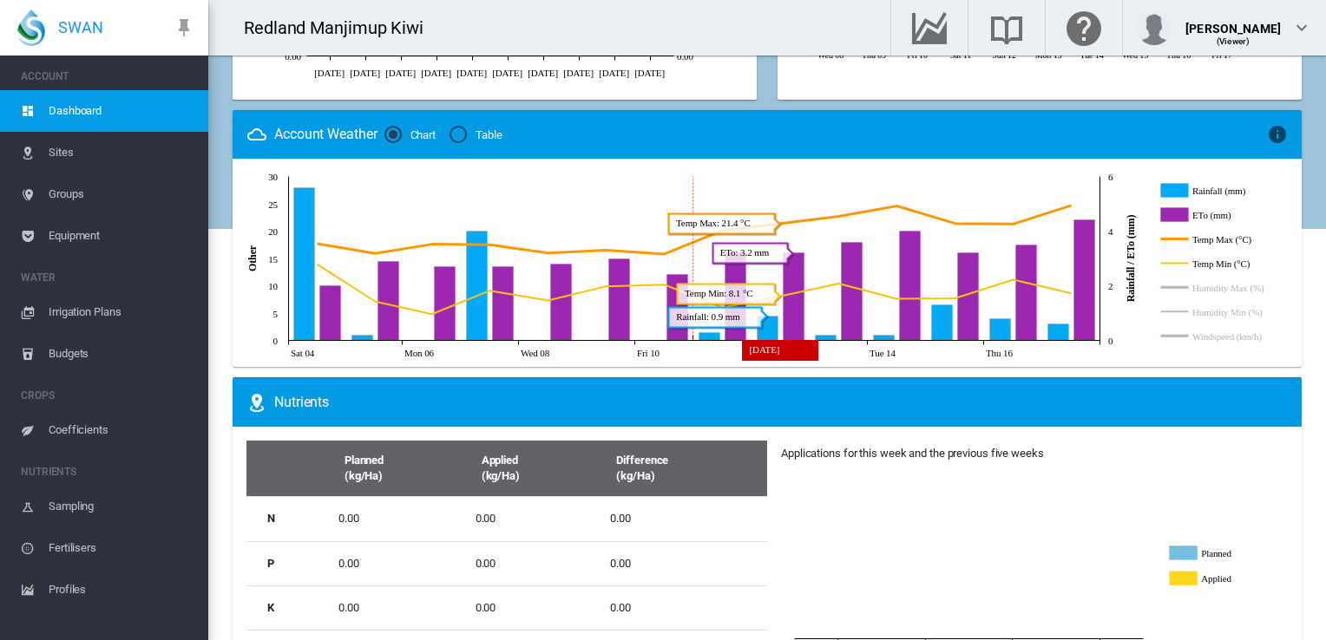
scroll to position [1080, 0]
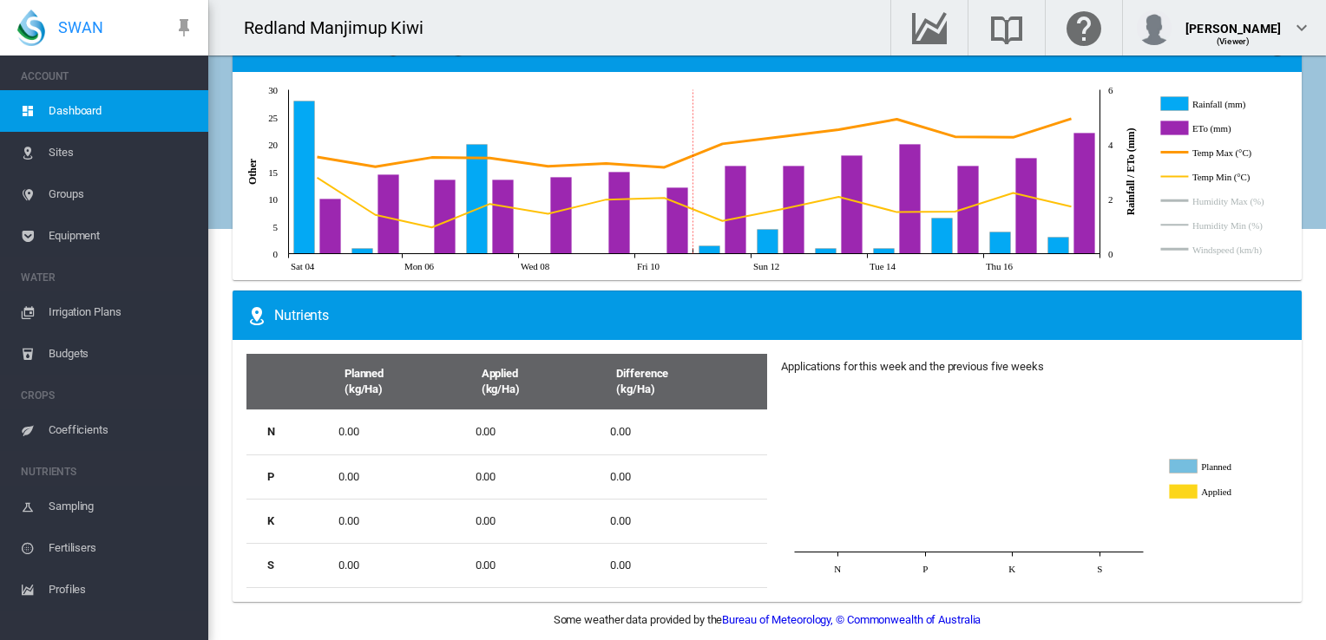
click at [95, 310] on span "Irrigation Plans" at bounding box center [122, 312] width 146 height 42
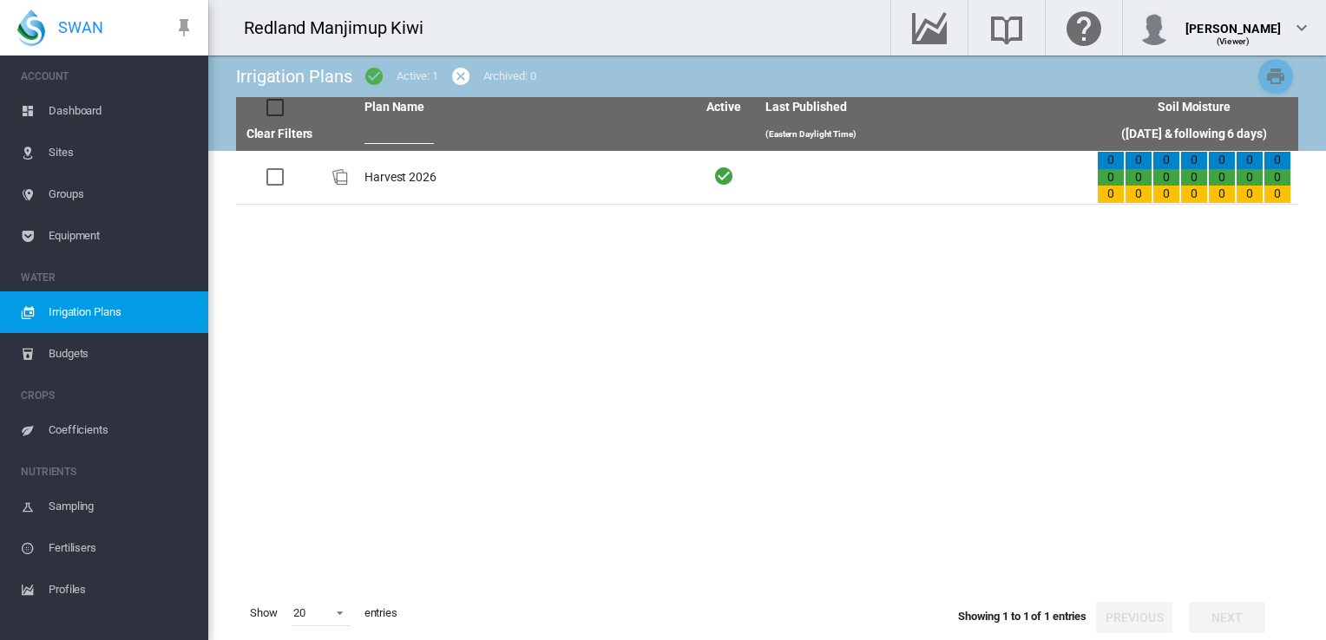
click at [87, 234] on span "Equipment" at bounding box center [122, 236] width 146 height 42
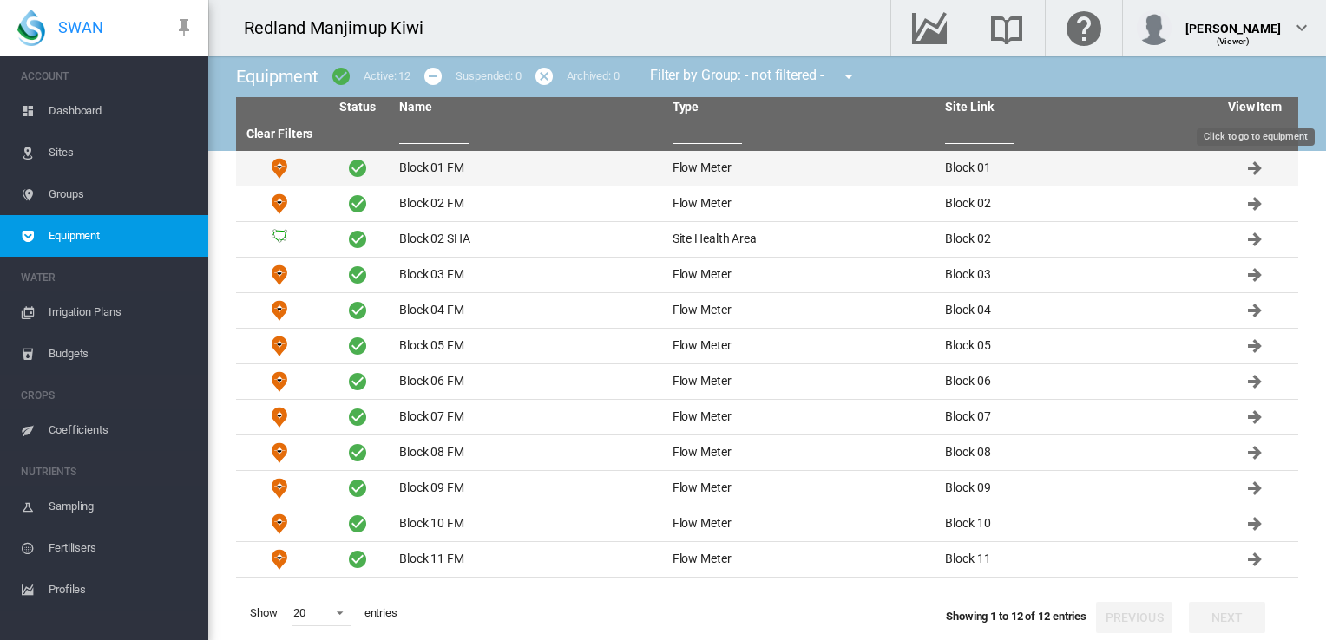
click at [1249, 168] on md-icon "Click to go to equipment" at bounding box center [1254, 168] width 21 height 21
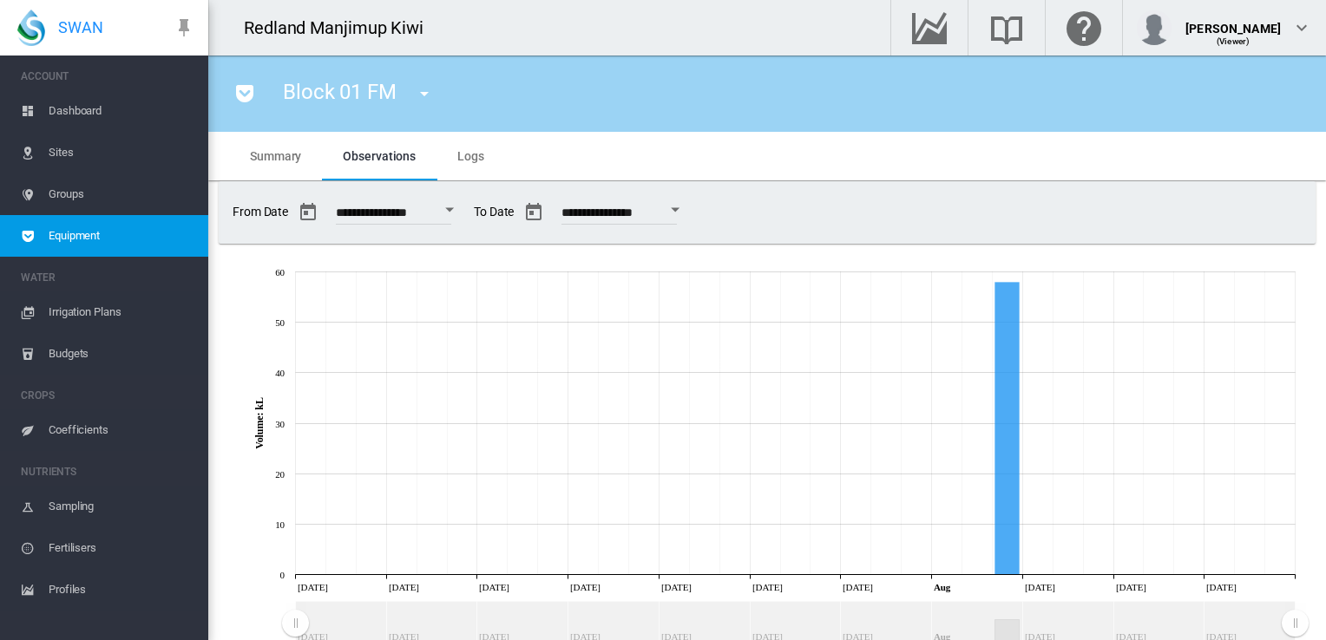
click at [479, 154] on span "Logs" at bounding box center [470, 156] width 27 height 14
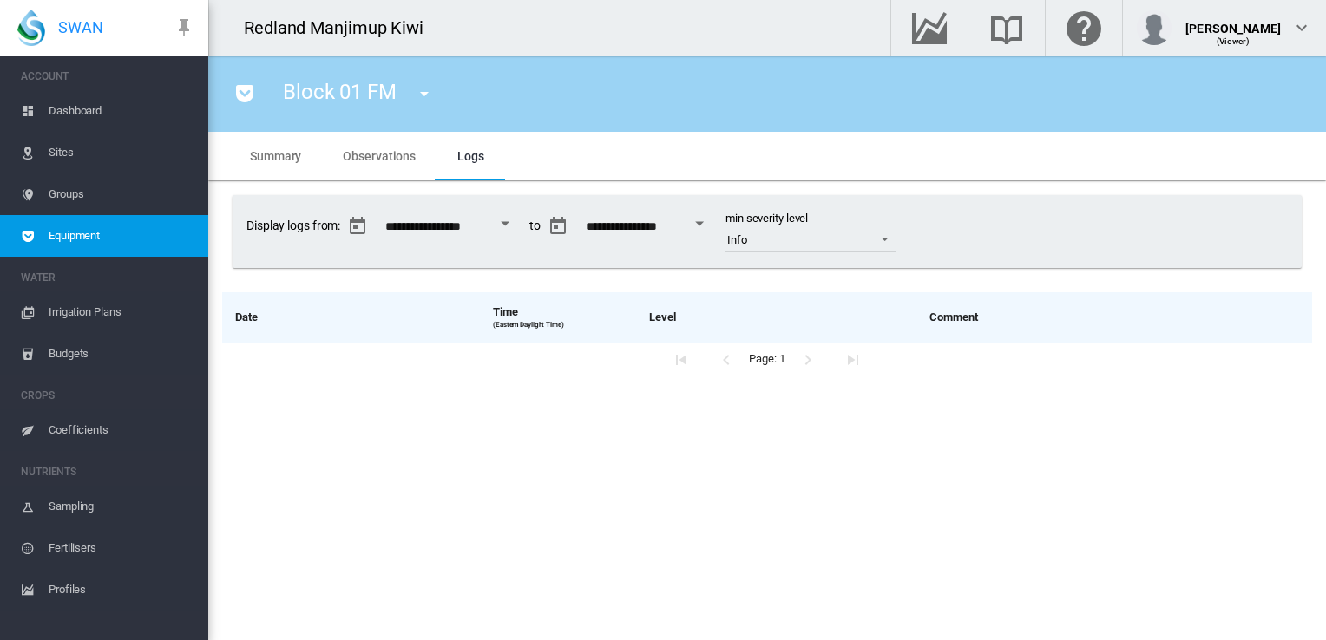
click at [276, 154] on span "Summary" at bounding box center [275, 156] width 51 height 14
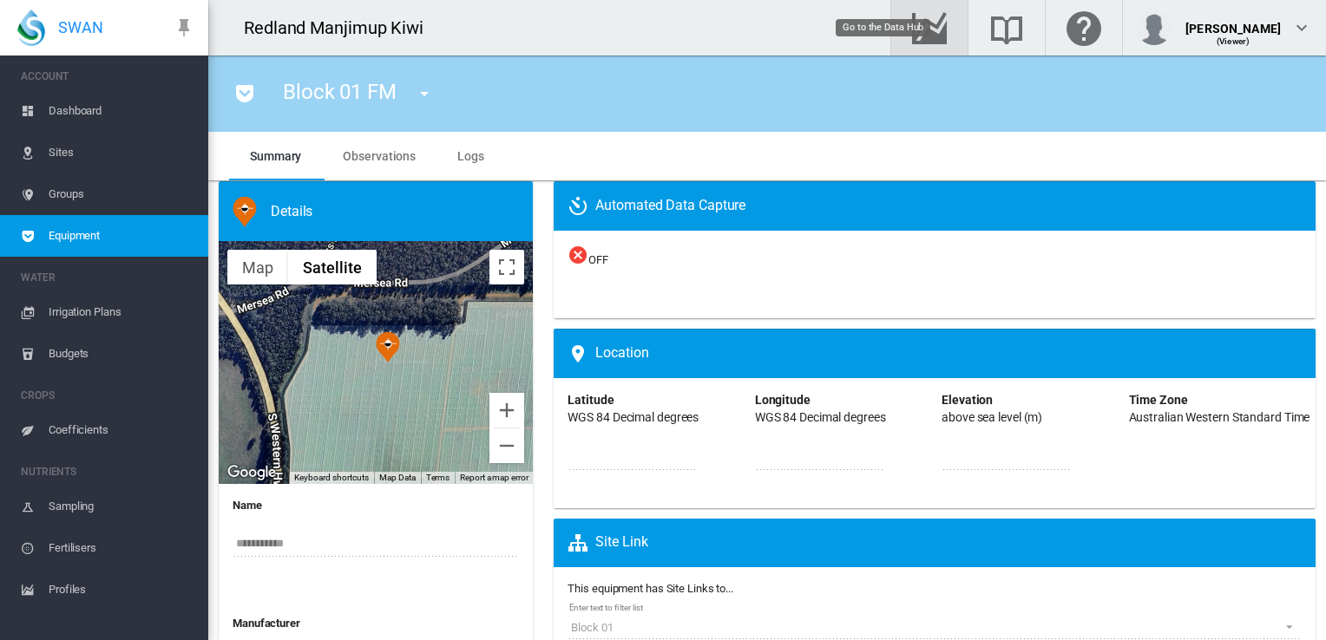
click at [950, 23] on md-icon "Go to the Data Hub" at bounding box center [929, 27] width 42 height 21
click at [101, 311] on span "Irrigation Plans" at bounding box center [122, 312] width 146 height 42
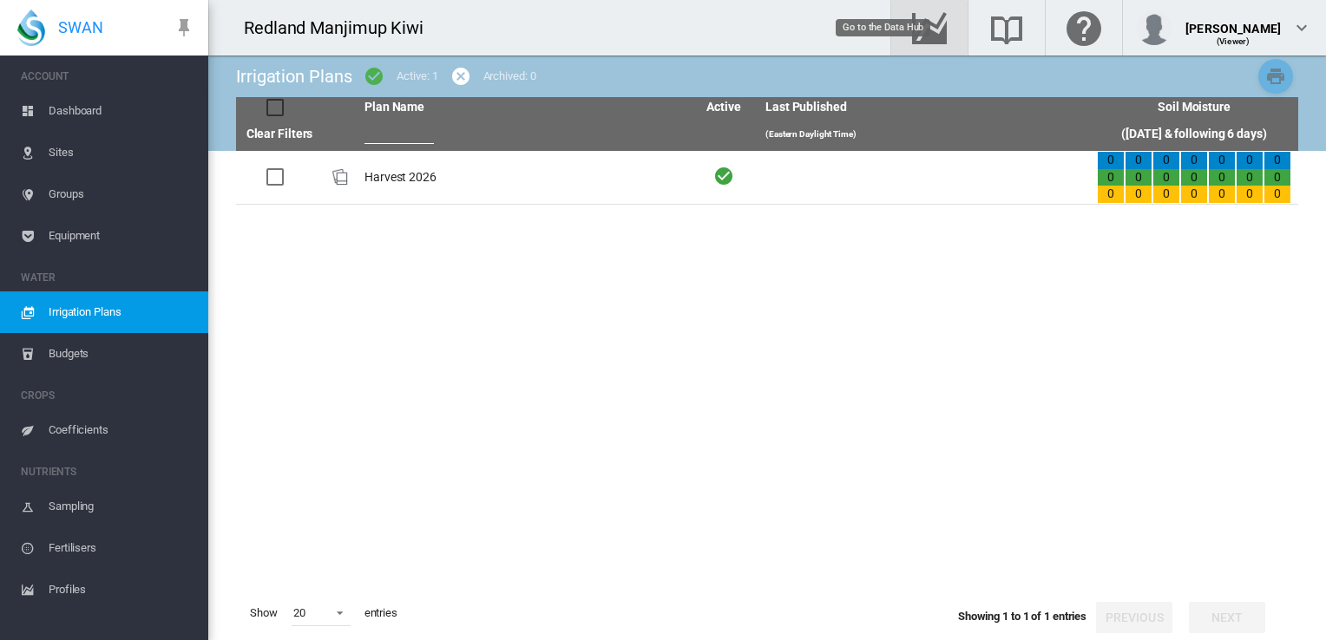
click at [950, 34] on md-icon "Go to the Data Hub" at bounding box center [929, 27] width 42 height 21
click at [1027, 34] on md-icon "Search the knowledge base" at bounding box center [1006, 27] width 42 height 21
click at [62, 114] on span "Dashboard" at bounding box center [122, 111] width 146 height 42
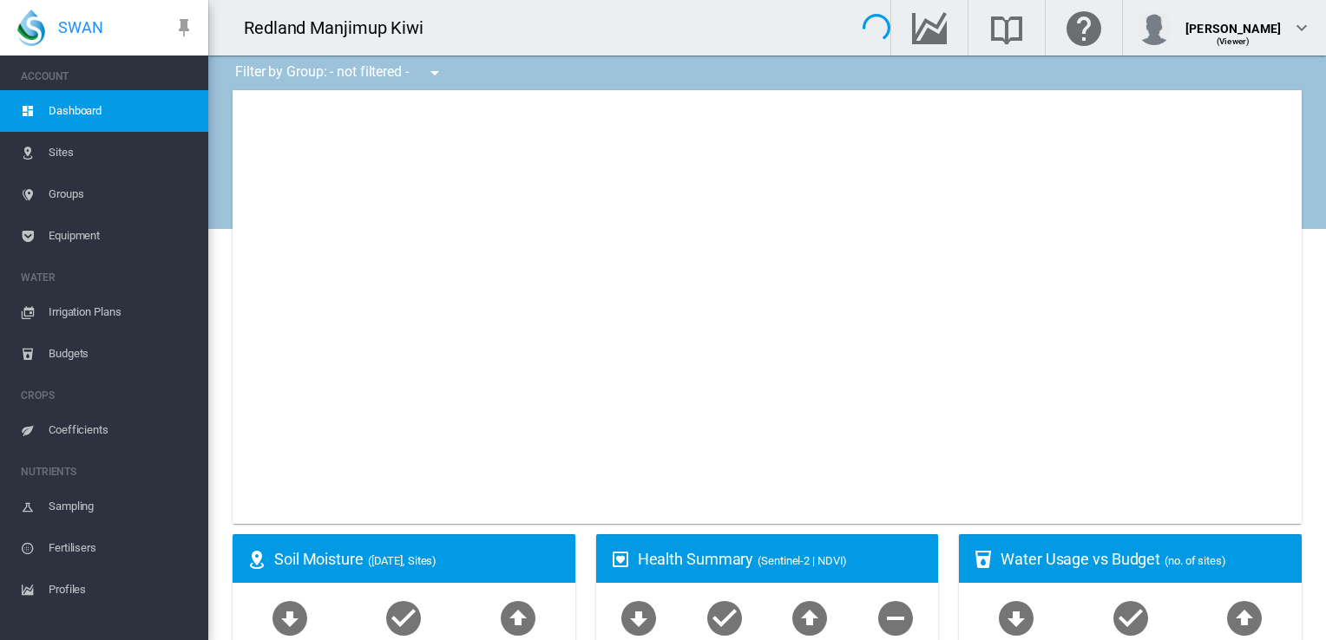
type input "**********"
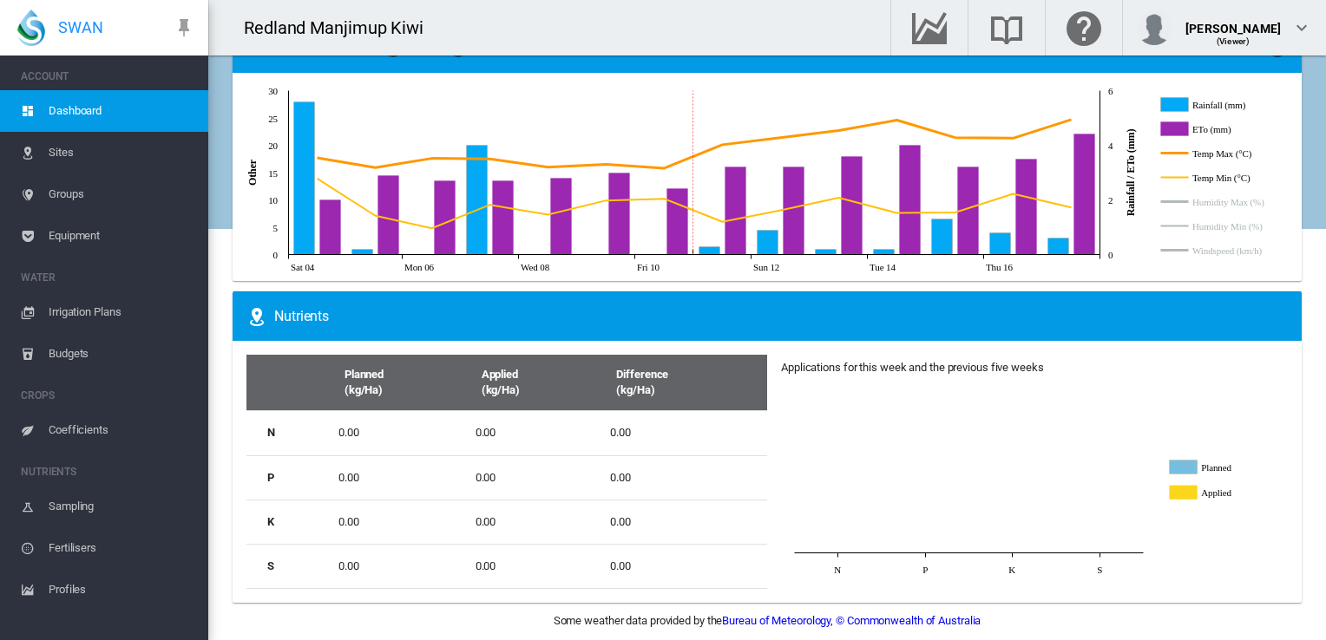
scroll to position [1080, 0]
